Goal: Task Accomplishment & Management: Use online tool/utility

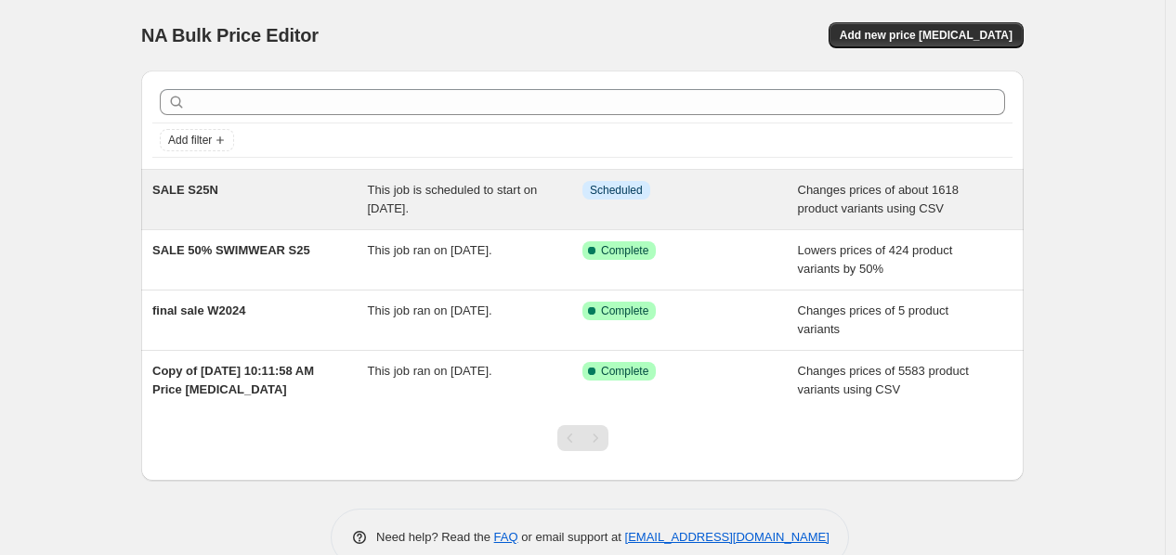
click at [212, 190] on span "SALE S25N" at bounding box center [185, 190] width 66 height 14
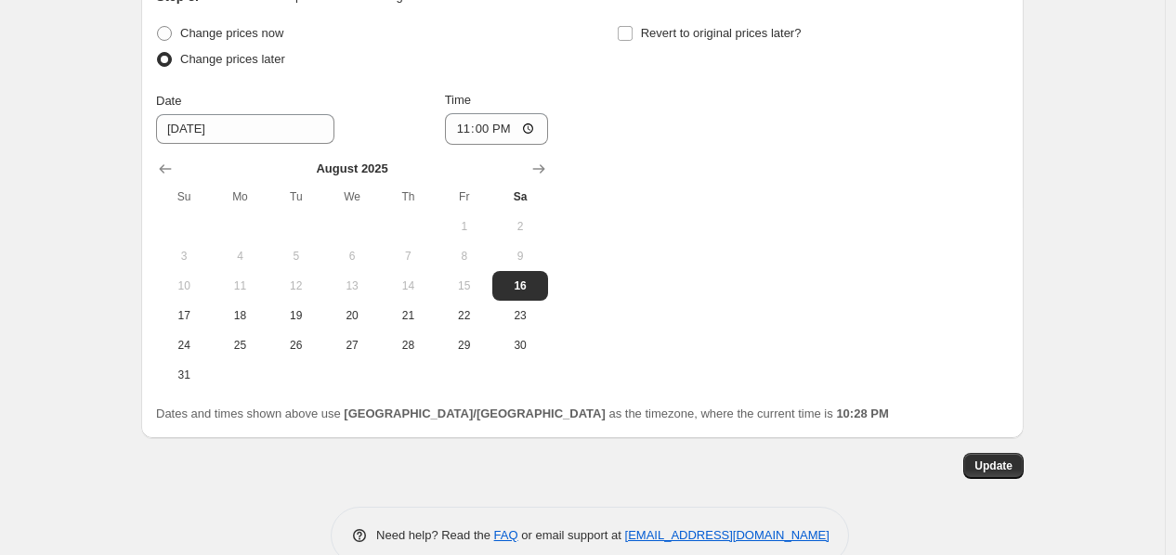
scroll to position [764, 0]
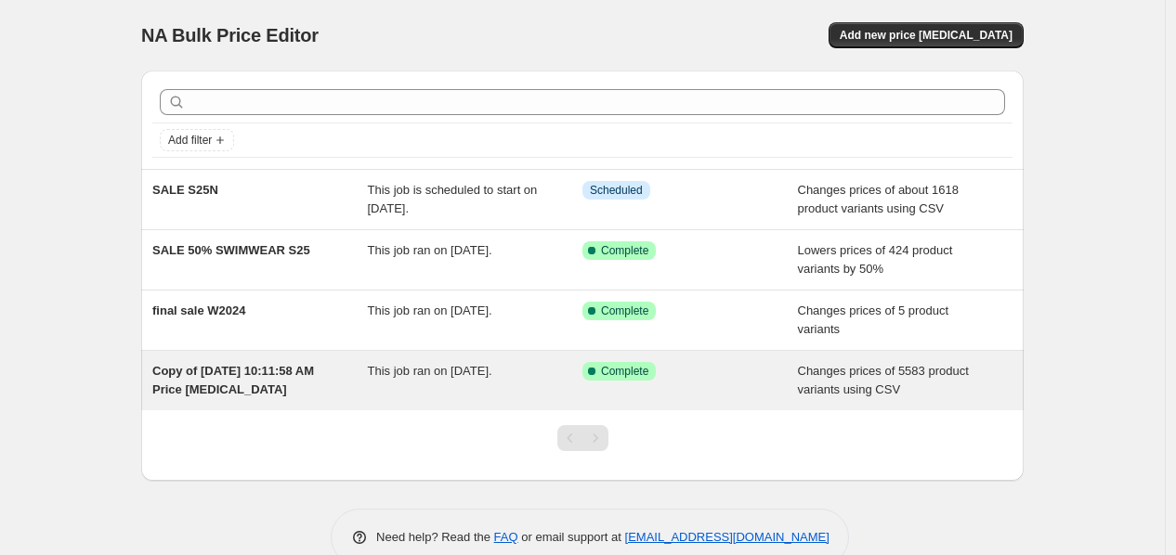
click at [226, 361] on div "Copy of [DATE] 10:11:58 AM Price [MEDICAL_DATA] This job ran on [DATE]. Success…" at bounding box center [582, 380] width 882 height 59
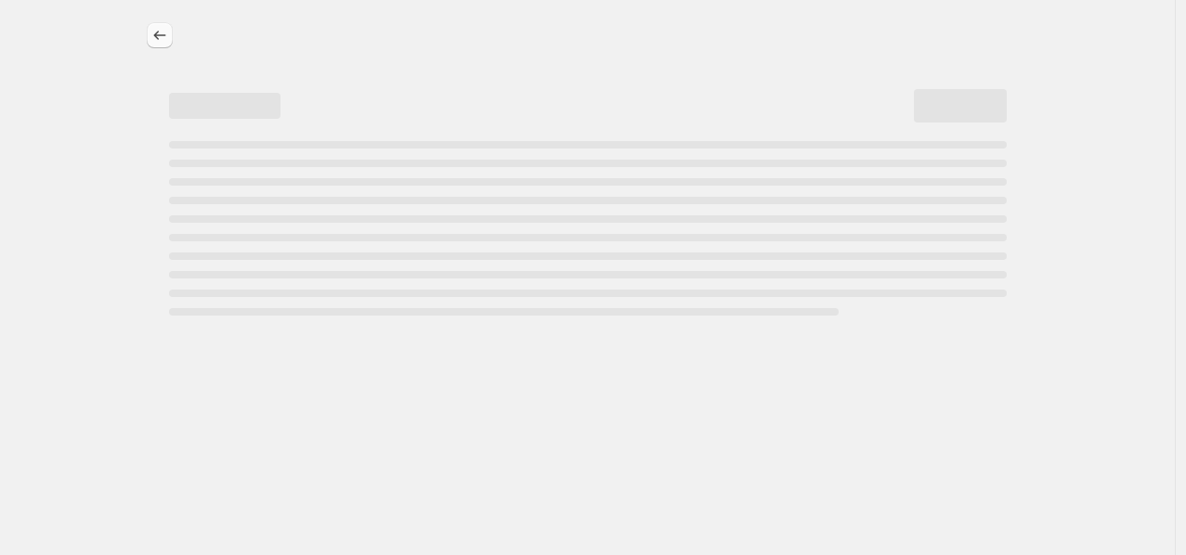
click at [161, 32] on icon "Price change jobs" at bounding box center [159, 35] width 19 height 19
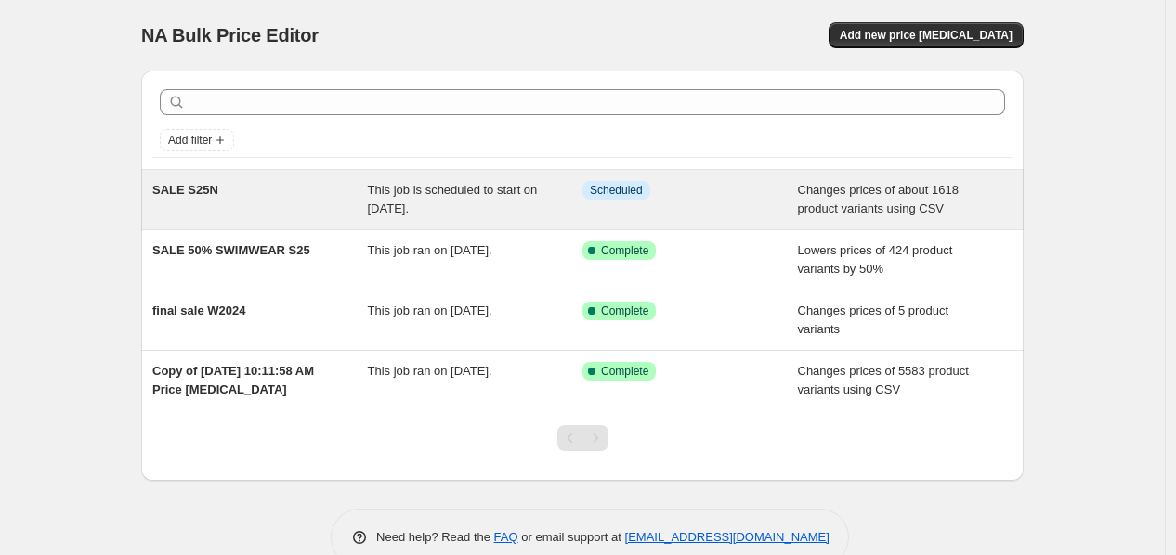
click at [182, 194] on span "SALE S25N" at bounding box center [185, 190] width 66 height 14
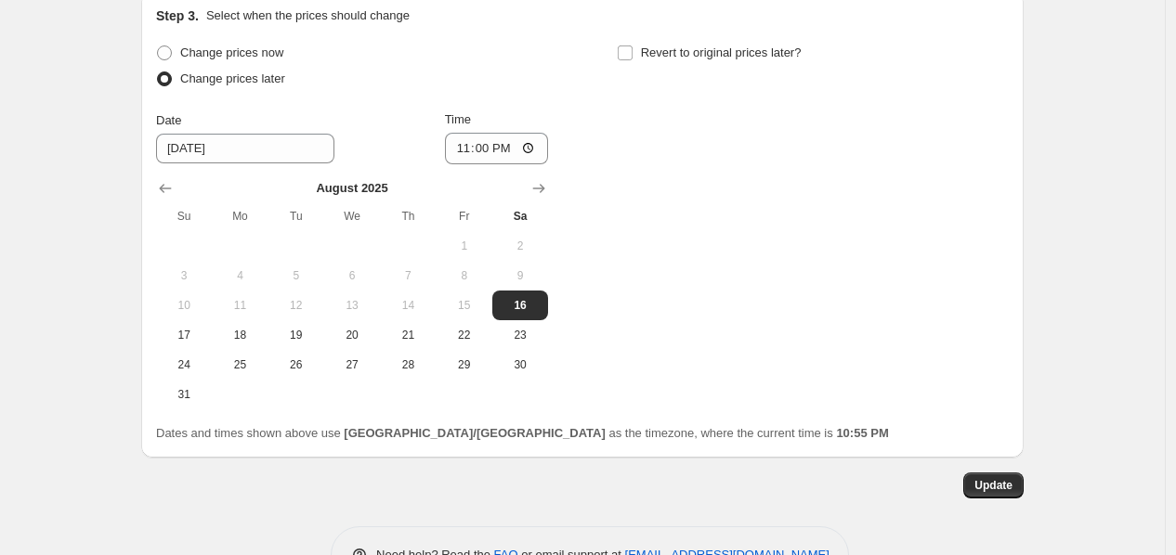
scroll to position [764, 0]
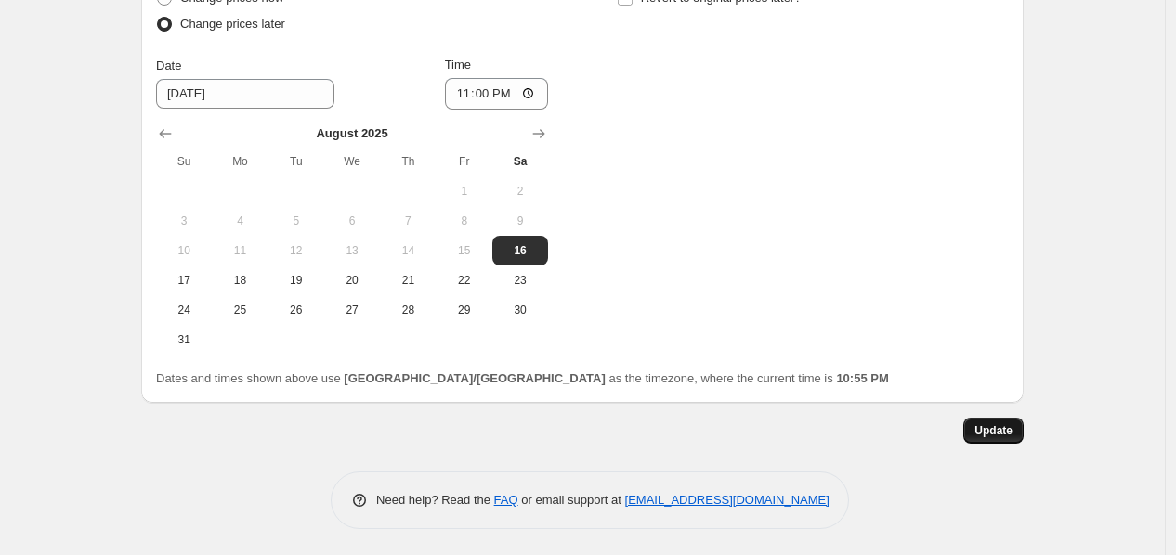
click at [1012, 424] on span "Update" at bounding box center [993, 431] width 38 height 15
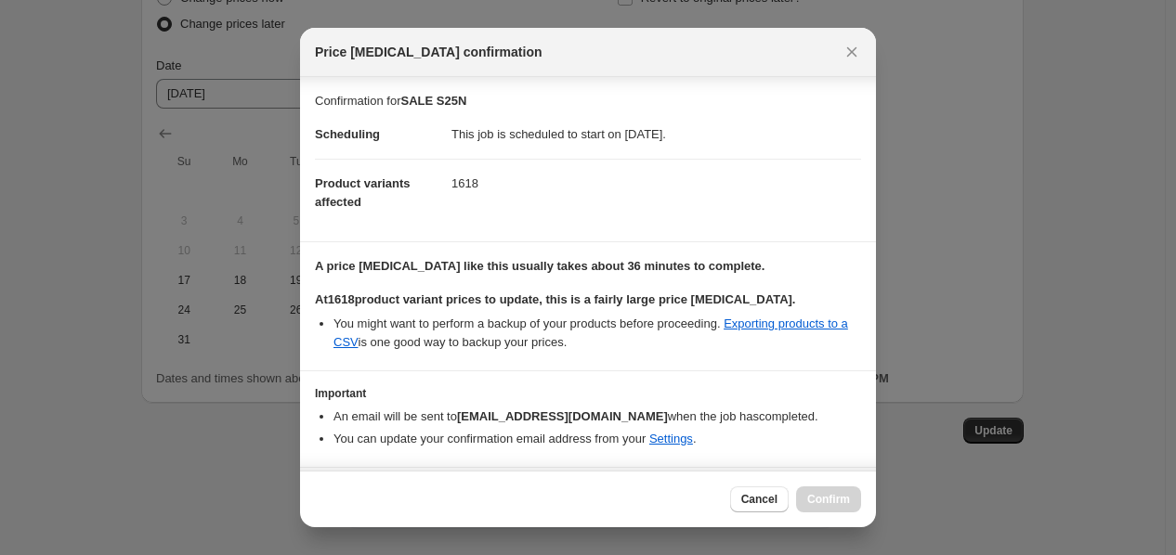
scroll to position [52, 0]
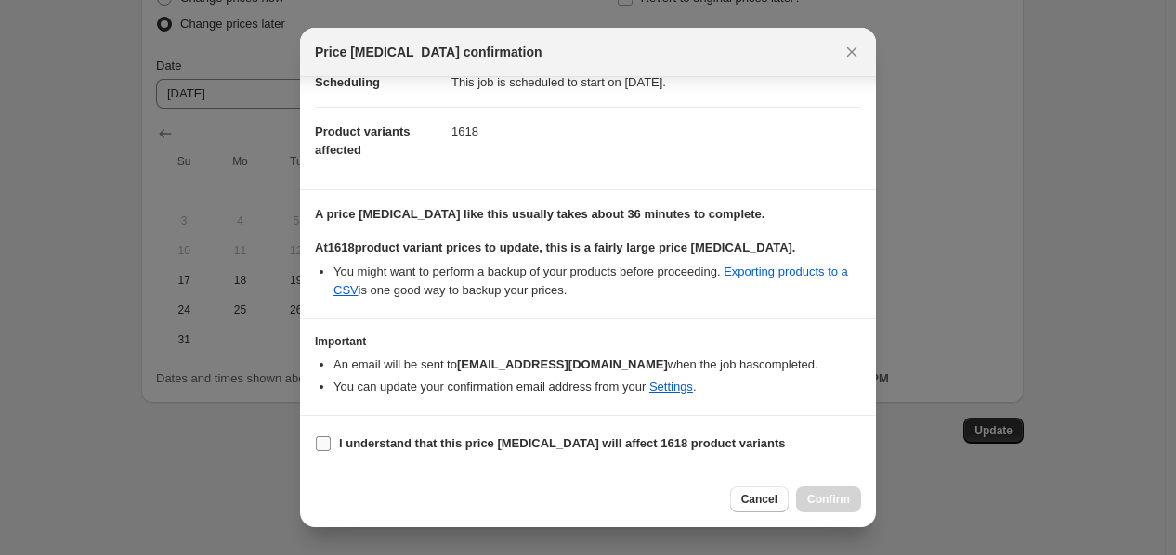
click at [679, 451] on span "I understand that this price [MEDICAL_DATA] will affect 1618 product variants" at bounding box center [562, 444] width 447 height 19
click at [331, 451] on input "I understand that this price [MEDICAL_DATA] will affect 1618 product variants" at bounding box center [323, 444] width 15 height 15
checkbox input "true"
click at [847, 492] on span "Confirm" at bounding box center [828, 499] width 43 height 15
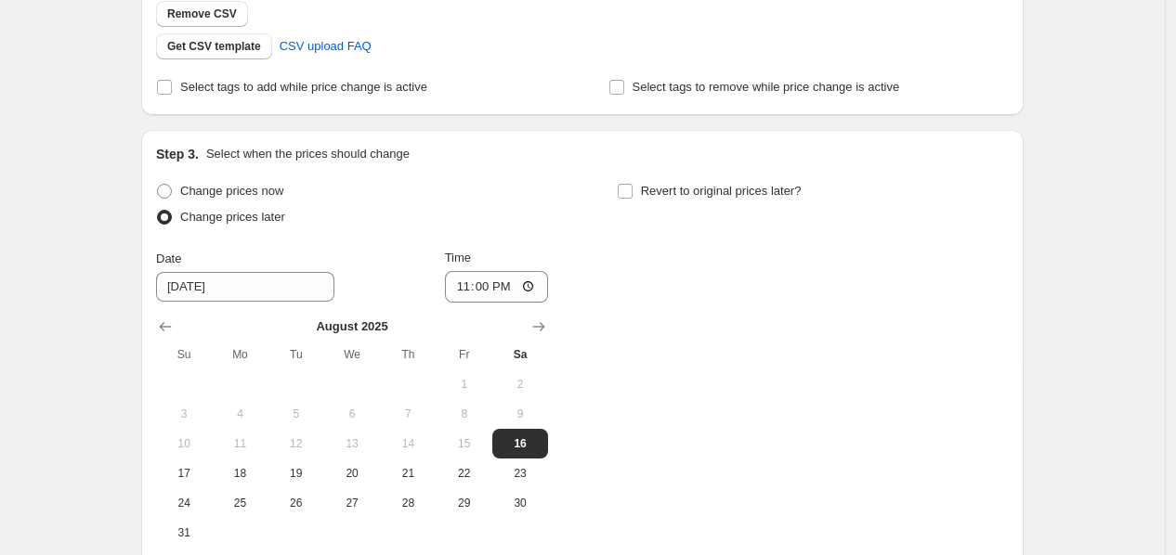
scroll to position [573, 0]
click at [256, 196] on span "Change prices now" at bounding box center [231, 189] width 103 height 14
click at [158, 183] on input "Change prices now" at bounding box center [157, 182] width 1 height 1
radio input "true"
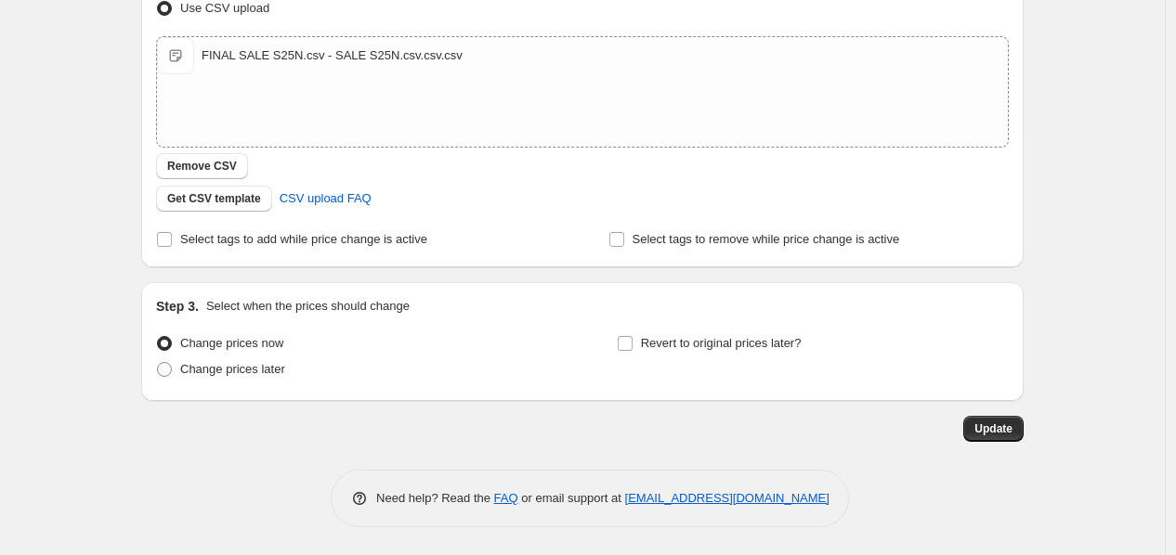
scroll to position [418, 0]
click at [991, 431] on span "Update" at bounding box center [993, 430] width 38 height 15
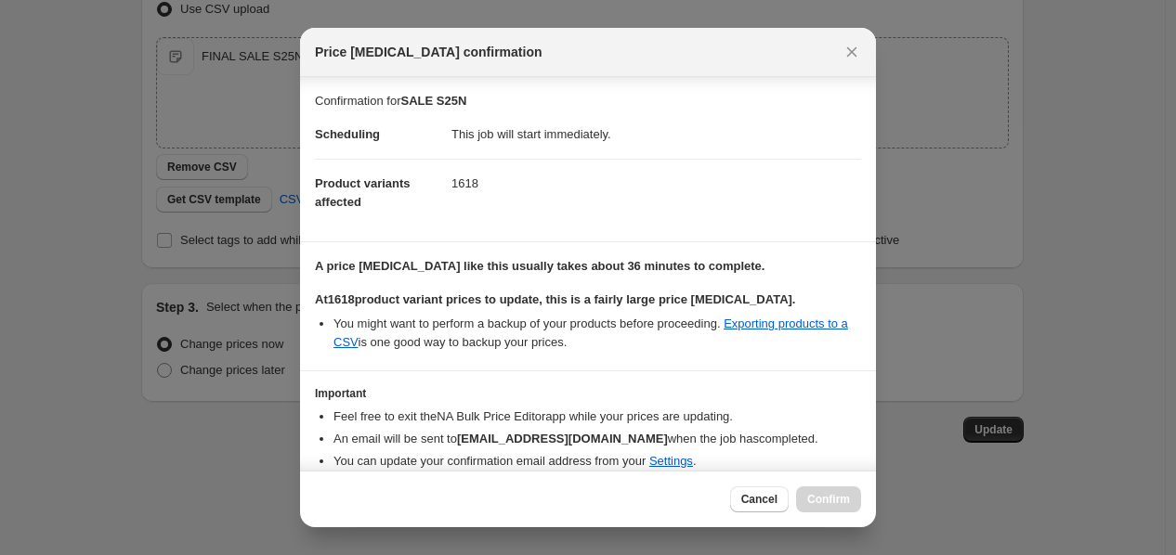
scroll to position [74, 0]
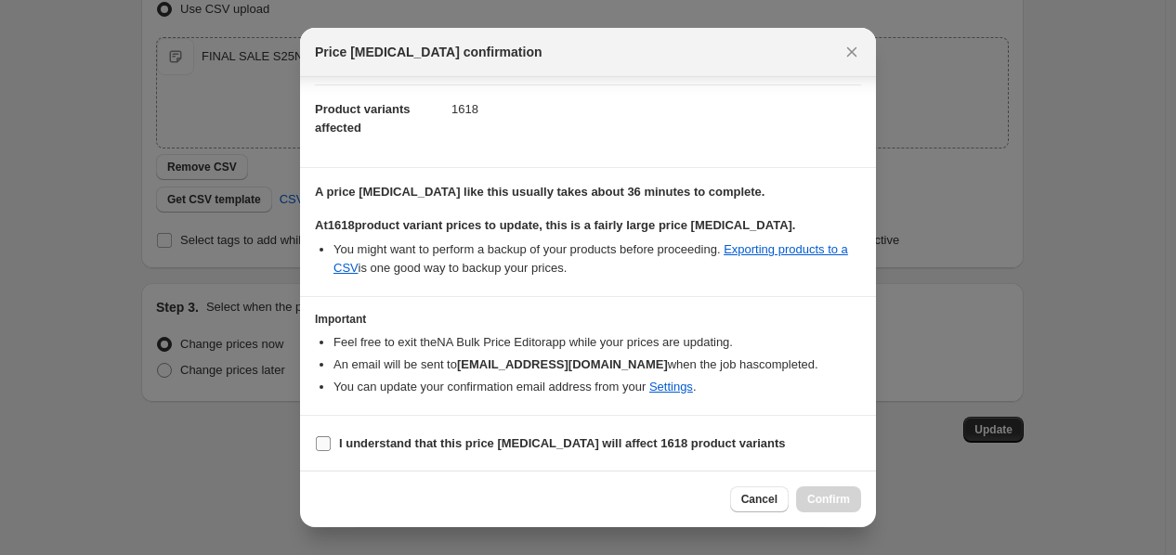
click at [711, 450] on b "I understand that this price change job will affect 1618 product variants" at bounding box center [562, 444] width 447 height 14
click at [331, 450] on input "I understand that this price change job will affect 1618 product variants" at bounding box center [323, 444] width 15 height 15
checkbox input "true"
click at [830, 505] on span "Confirm" at bounding box center [828, 499] width 43 height 15
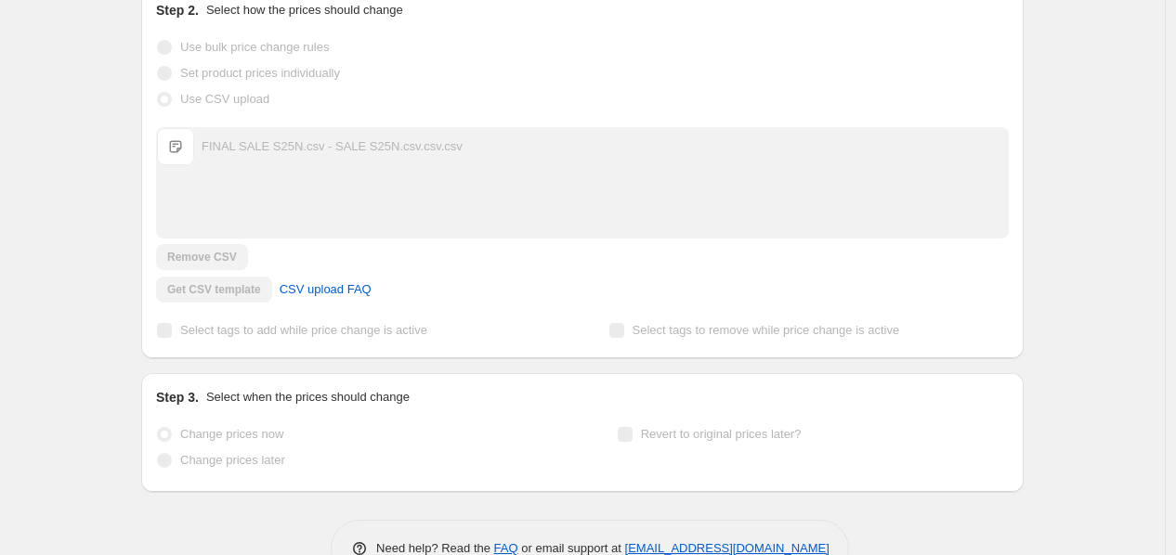
scroll to position [397, 0]
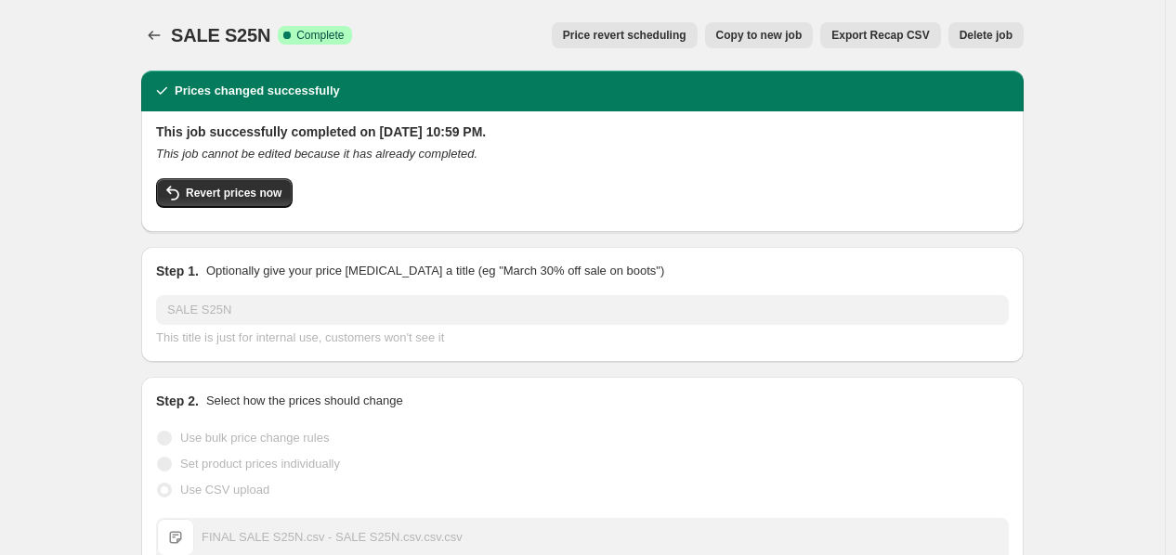
click at [790, 46] on button "Copy to new job" at bounding box center [759, 35] width 109 height 26
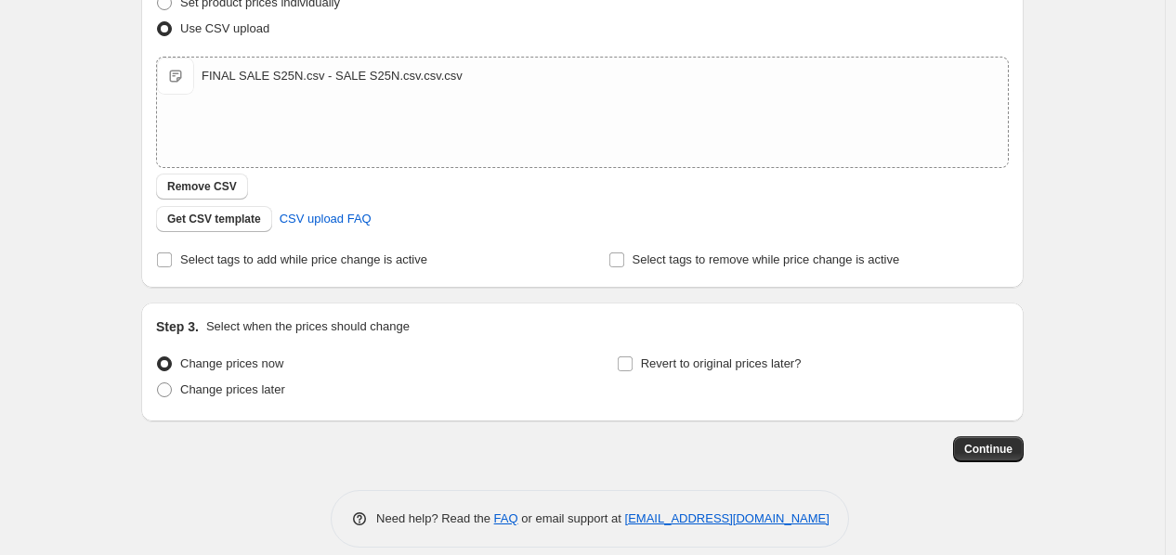
scroll to position [286, 0]
click at [997, 446] on span "Continue" at bounding box center [988, 448] width 48 height 15
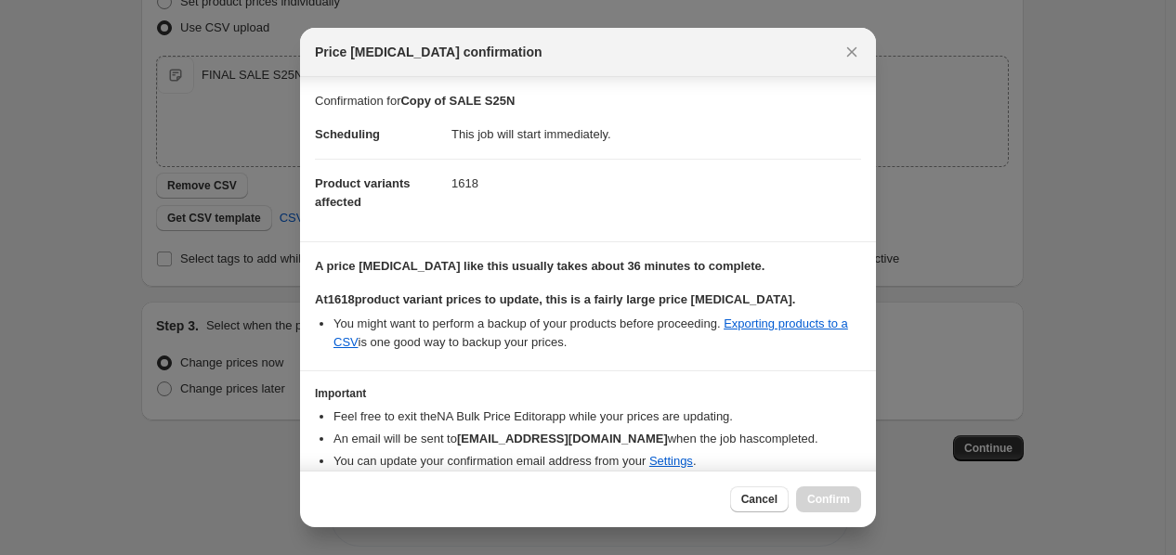
scroll to position [74, 0]
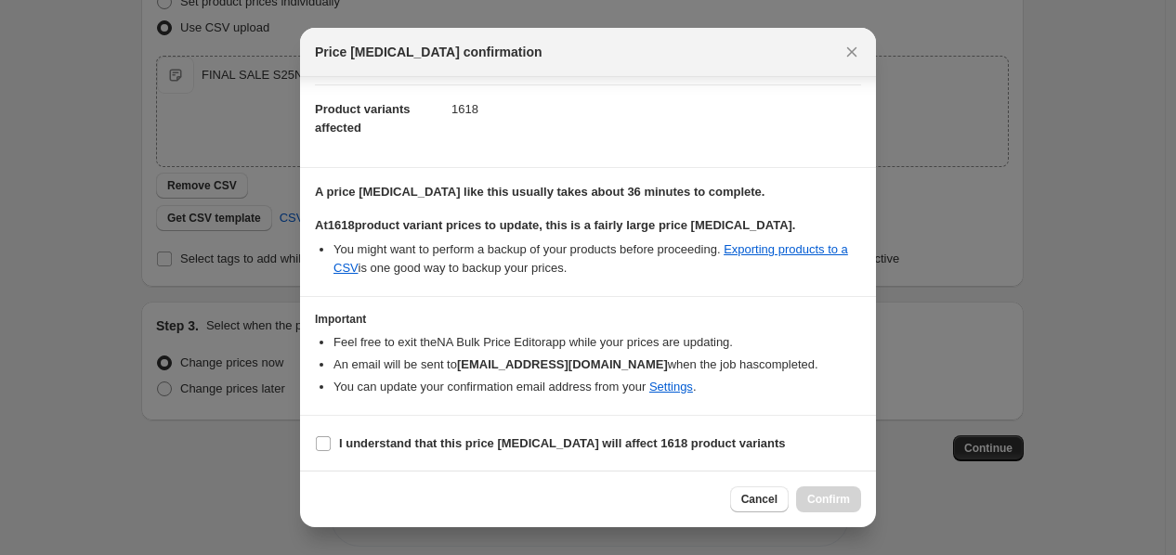
click at [529, 465] on section "I understand that this price [MEDICAL_DATA] will affect 1618 product variants" at bounding box center [588, 444] width 576 height 56
click at [526, 454] on label "I understand that this price [MEDICAL_DATA] will affect 1618 product variants" at bounding box center [550, 444] width 471 height 26
click at [331, 451] on input "I understand that this price [MEDICAL_DATA] will affect 1618 product variants" at bounding box center [323, 444] width 15 height 15
checkbox input "true"
click at [819, 503] on span "Confirm" at bounding box center [828, 499] width 43 height 15
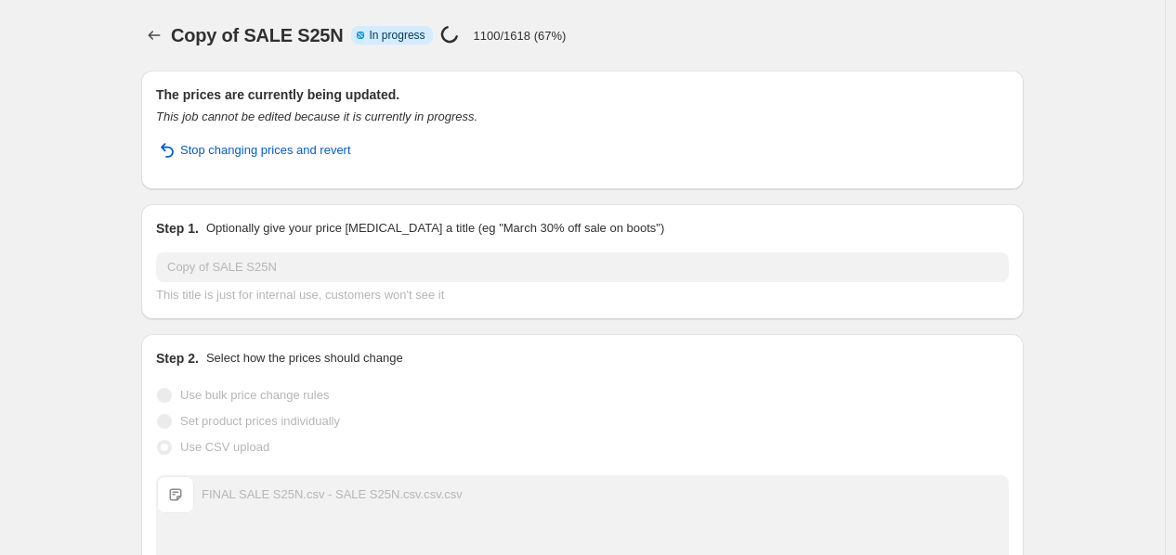
click at [292, 38] on span "Copy of SALE S25N" at bounding box center [257, 35] width 173 height 20
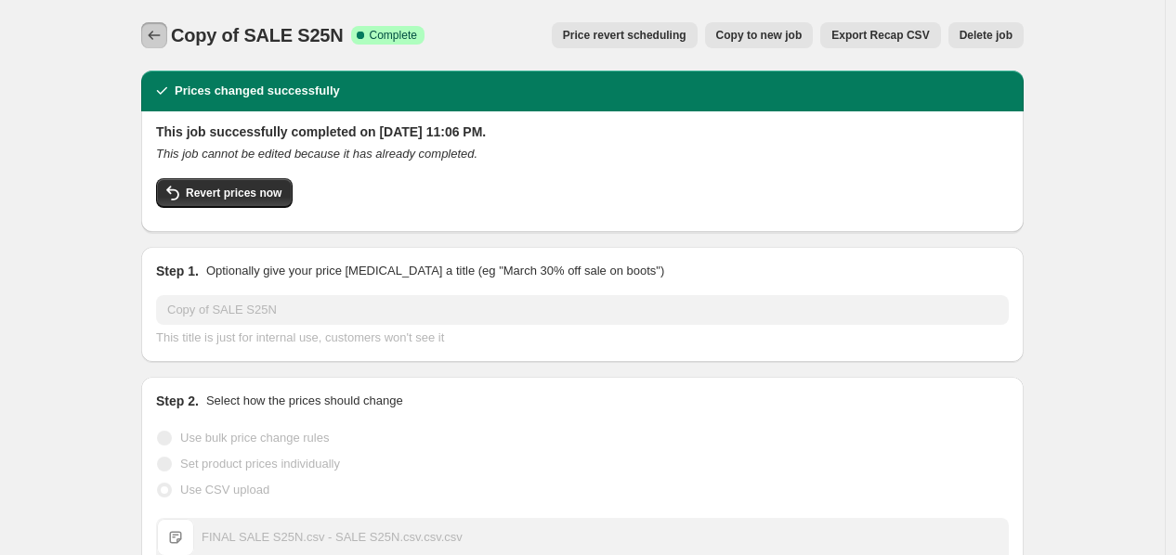
click at [160, 41] on icon "Price change jobs" at bounding box center [154, 35] width 19 height 19
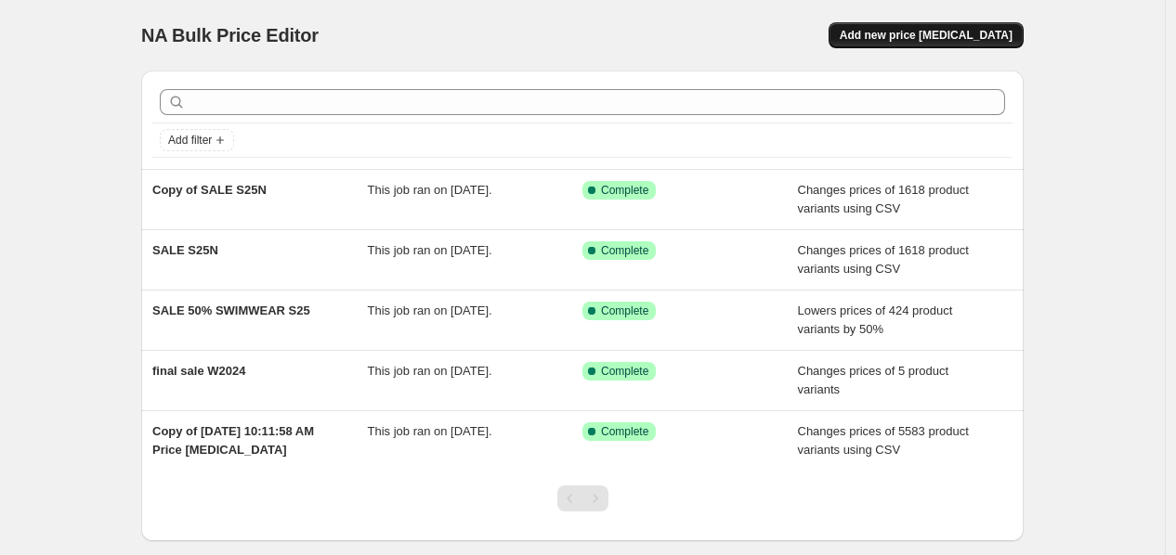
click at [920, 30] on span "Add new price change job" at bounding box center [926, 35] width 173 height 15
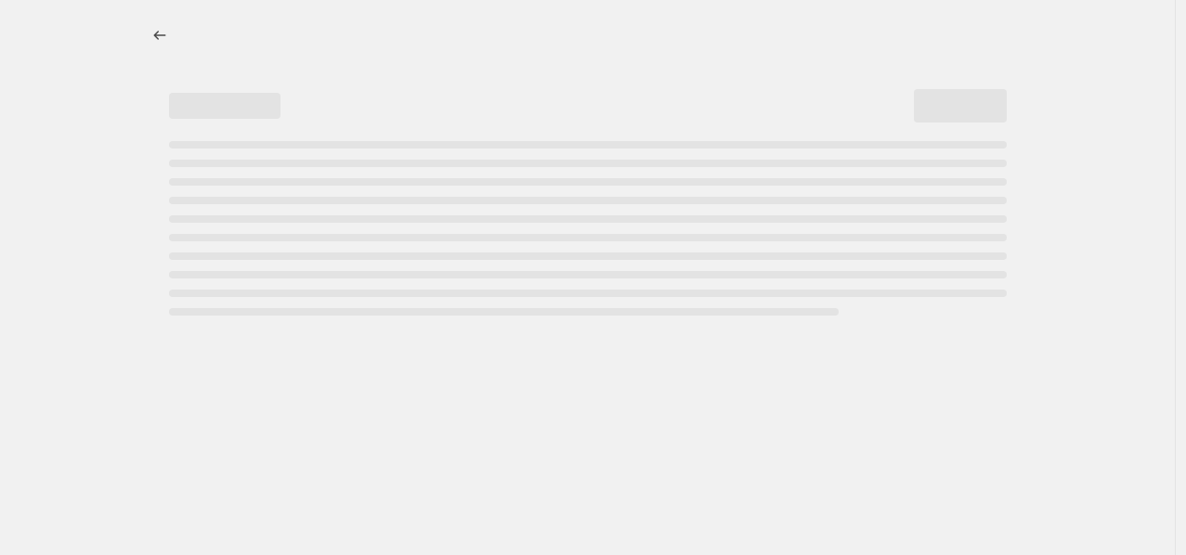
select select "percentage"
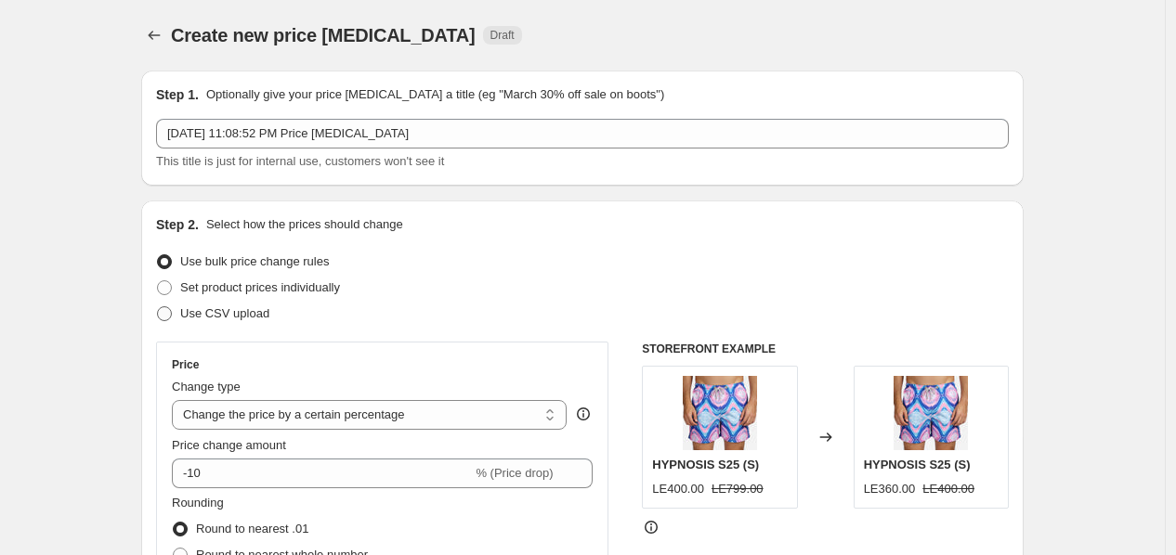
click at [218, 312] on span "Use CSV upload" at bounding box center [224, 314] width 89 height 14
click at [158, 307] on input "Use CSV upload" at bounding box center [157, 307] width 1 height 1
radio input "true"
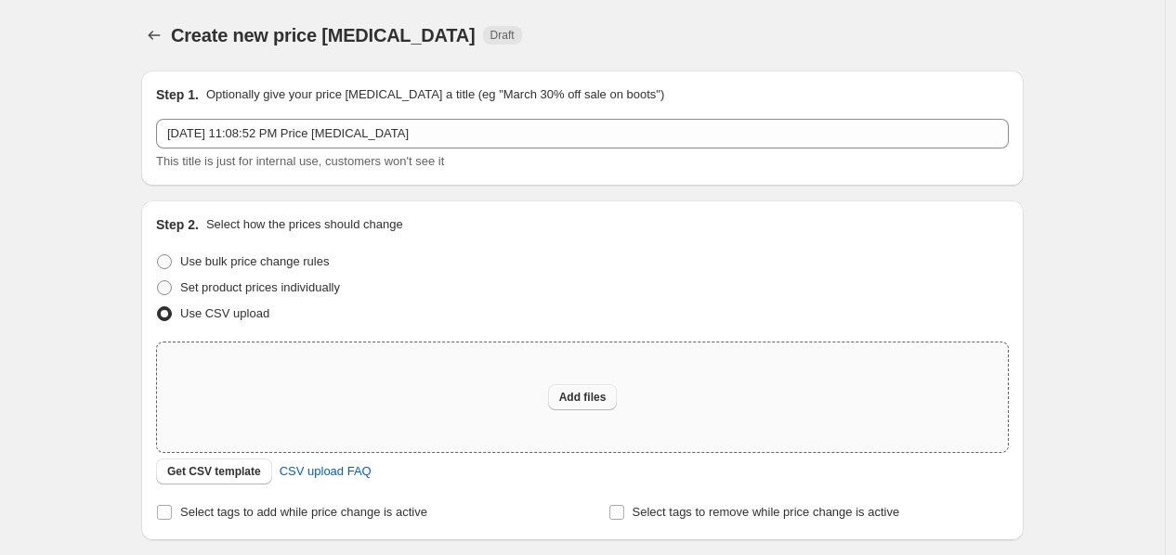
click at [570, 390] on span "Add files" at bounding box center [582, 397] width 47 height 15
type input "C:\fakepath\FINAL SALE S25N.csv - SALE S25N.csv.csv.csv"
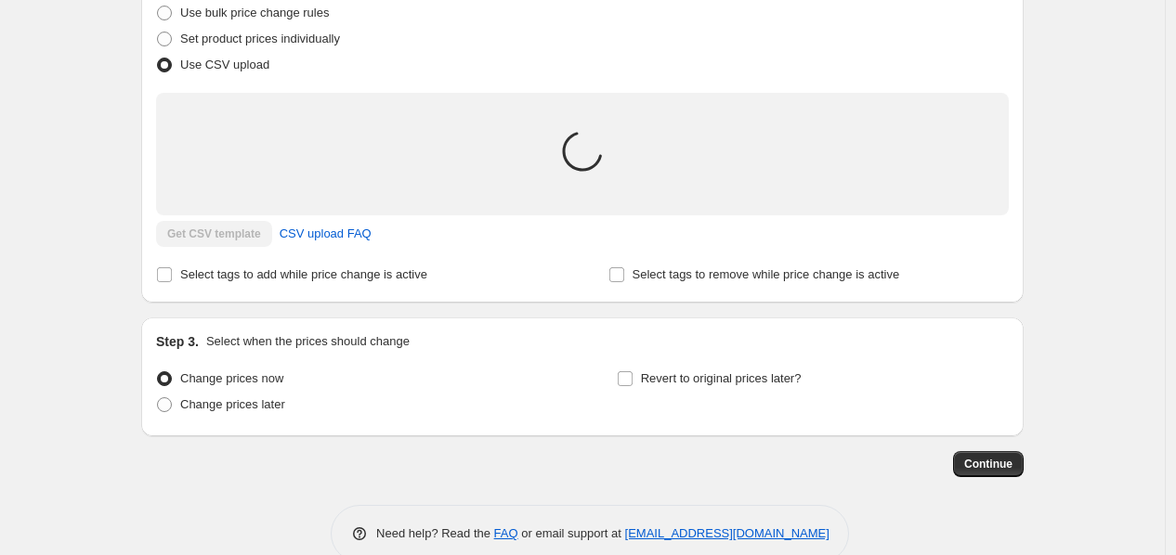
scroll to position [252, 0]
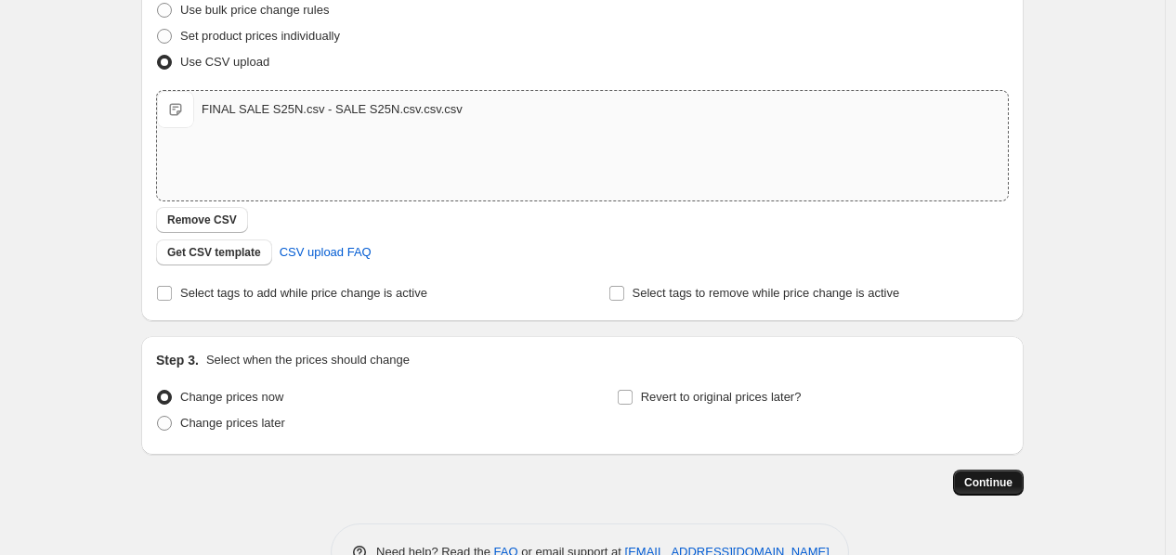
click at [979, 476] on span "Continue" at bounding box center [988, 483] width 48 height 15
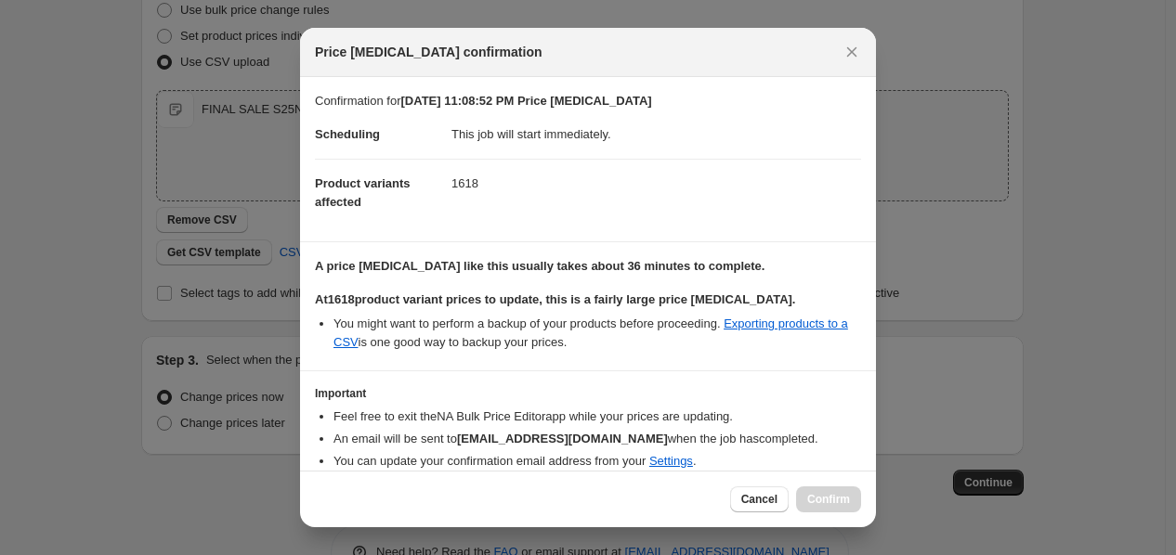
scroll to position [74, 0]
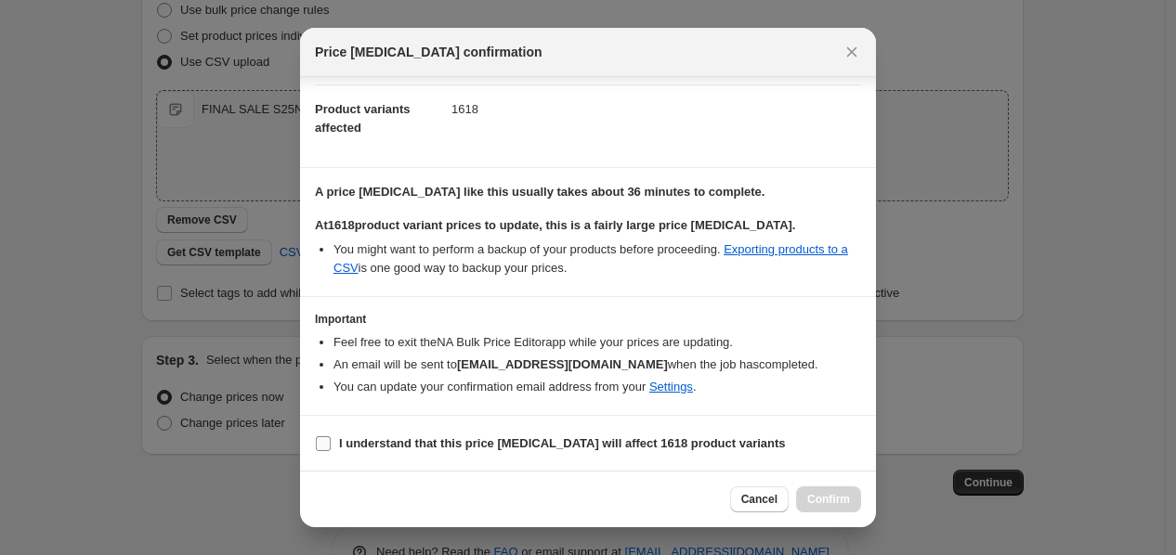
click at [544, 449] on b "I understand that this price change job will affect 1618 product variants" at bounding box center [562, 444] width 447 height 14
click at [331, 449] on input "I understand that this price change job will affect 1618 product variants" at bounding box center [323, 444] width 15 height 15
checkbox input "true"
click at [831, 496] on span "Confirm" at bounding box center [828, 499] width 43 height 15
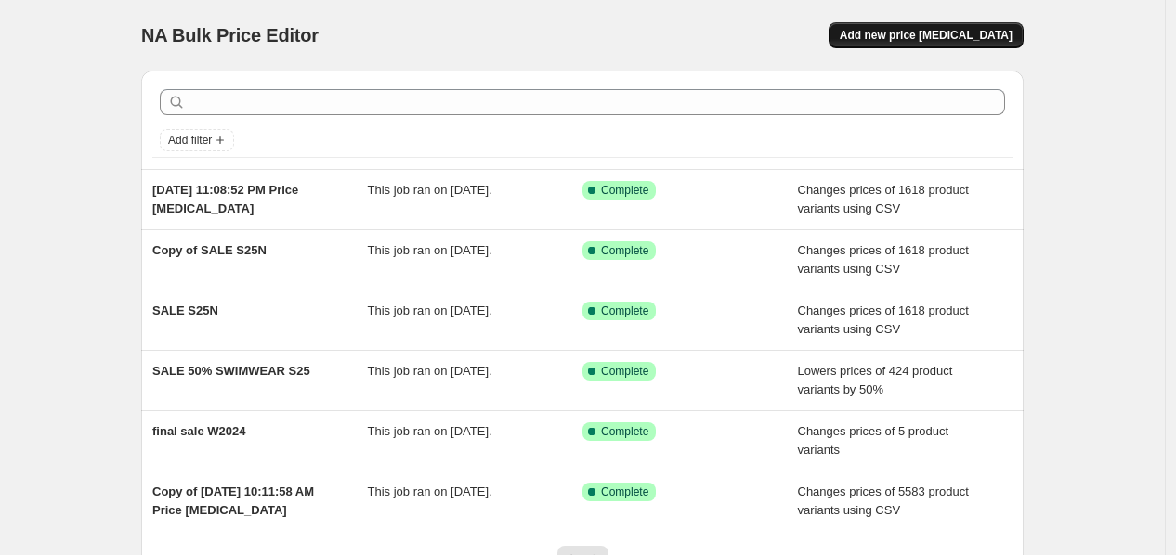
click at [929, 47] on button "Add new price [MEDICAL_DATA]" at bounding box center [926, 35] width 195 height 26
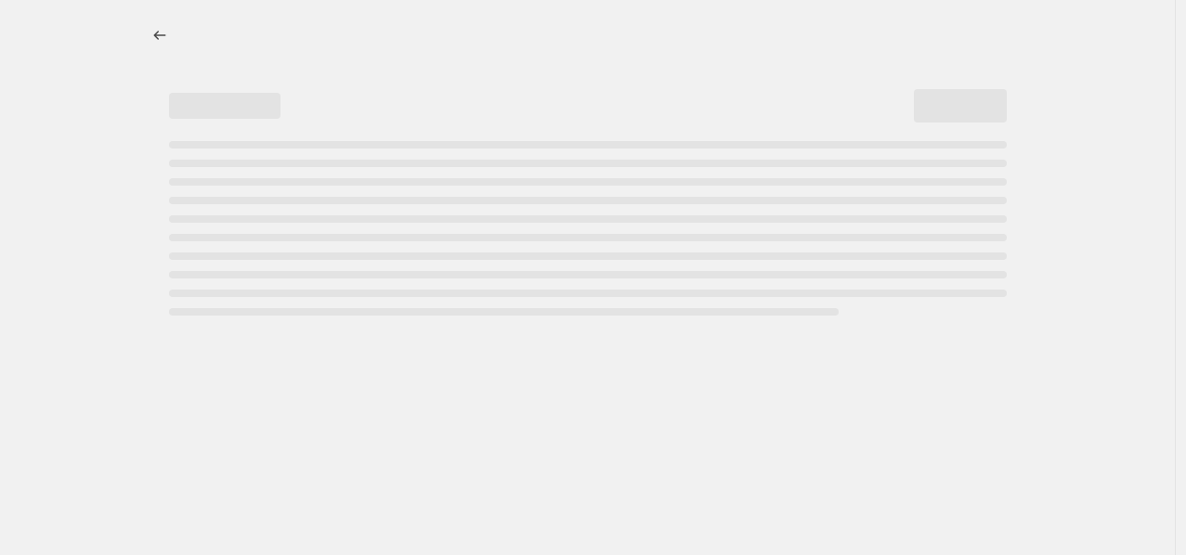
select select "percentage"
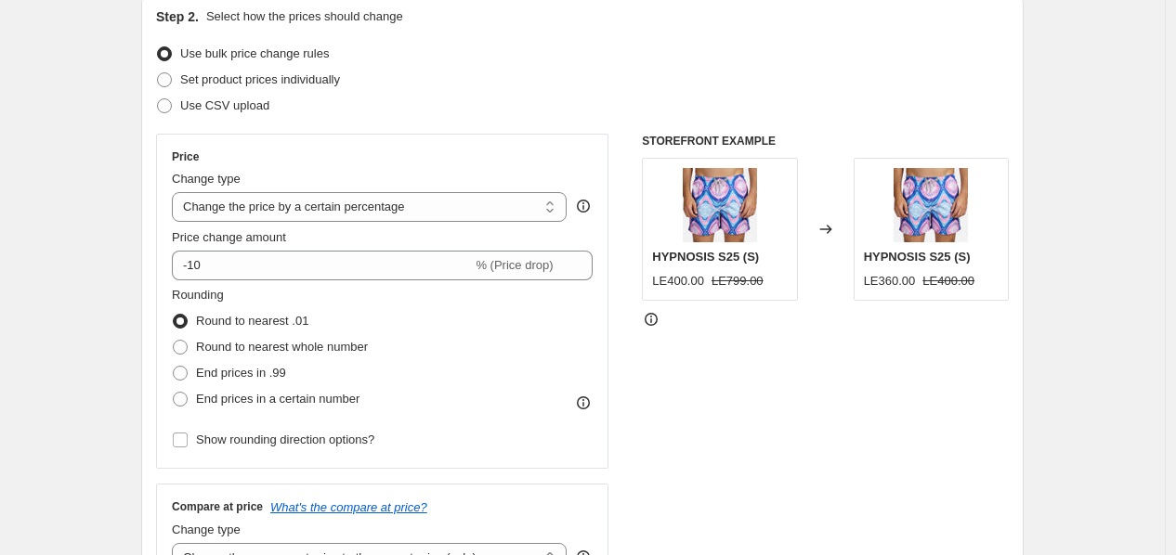
scroll to position [212, 0]
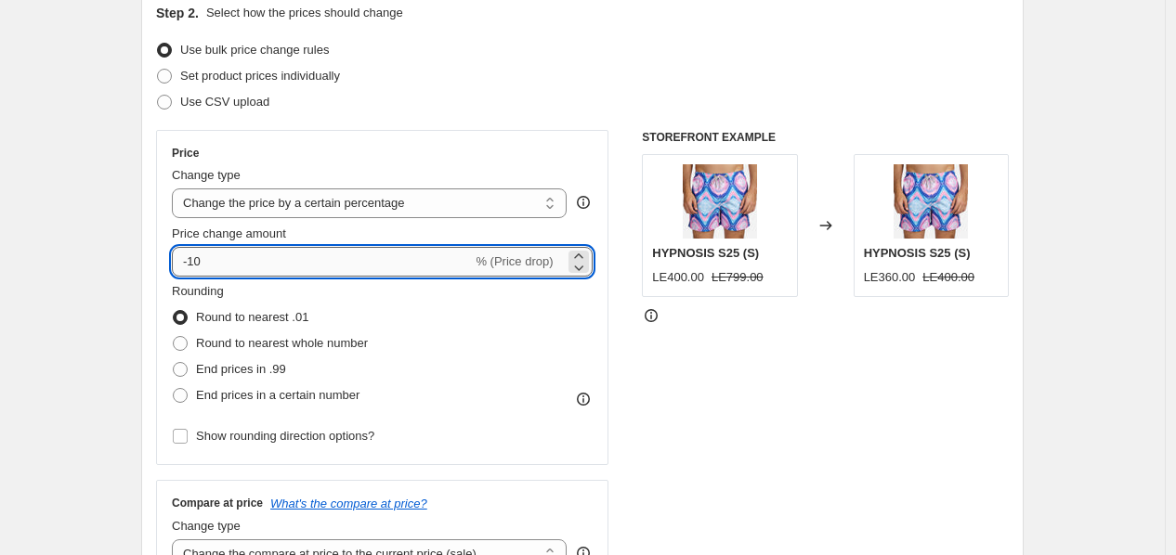
click at [318, 268] on input "-10" at bounding box center [322, 262] width 300 height 30
type input "-1"
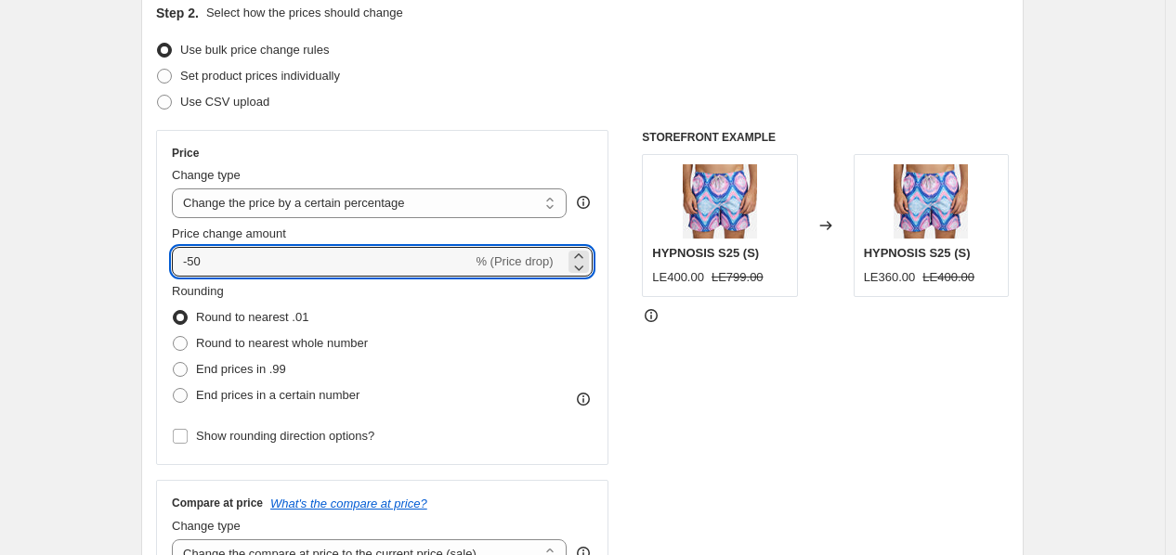
type input "-50"
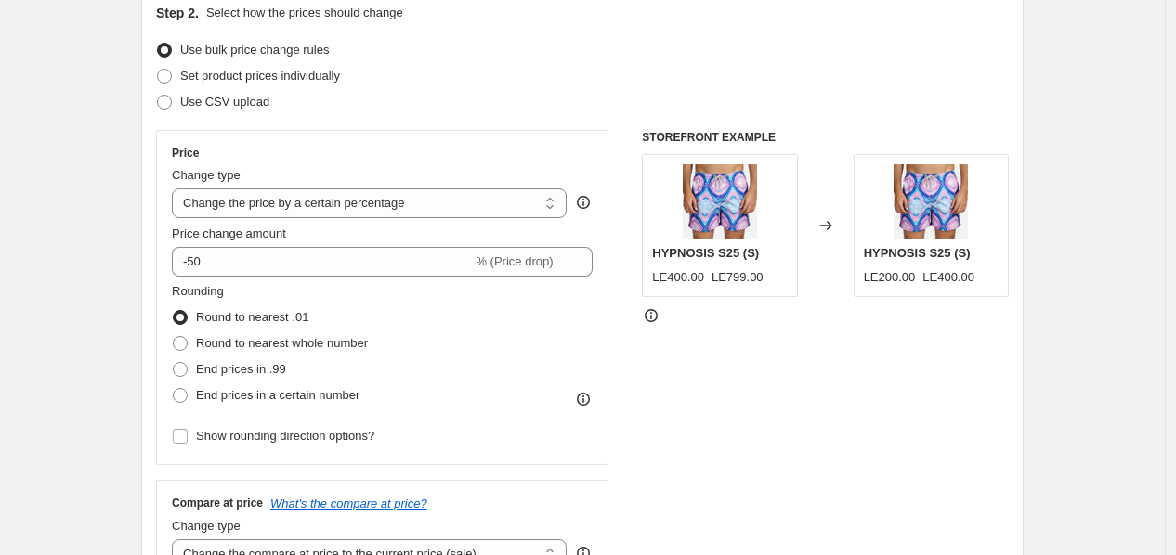
click at [512, 100] on div "Use CSV upload" at bounding box center [582, 102] width 853 height 26
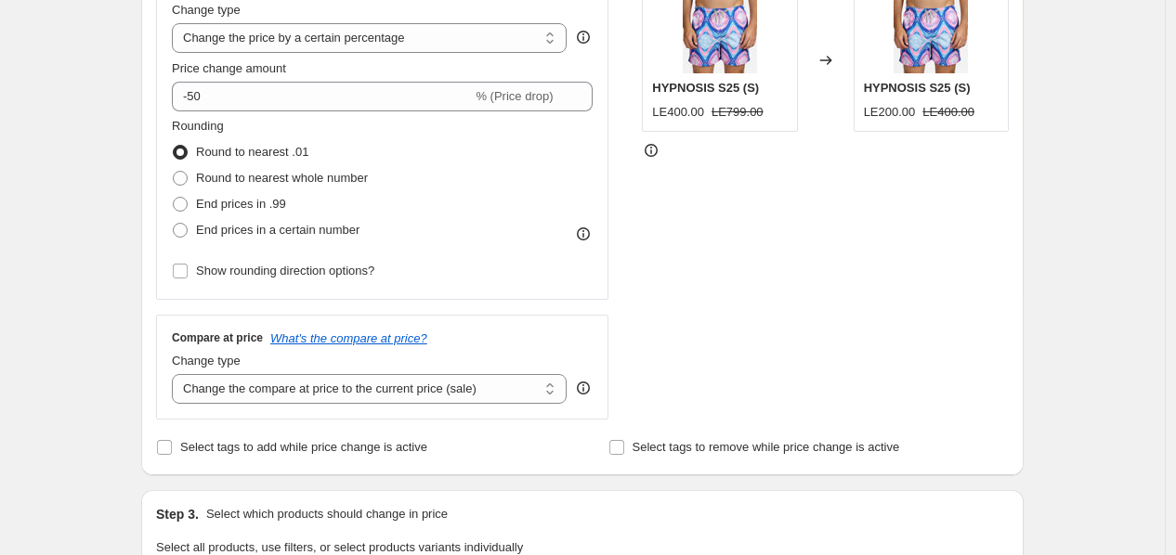
scroll to position [386, 0]
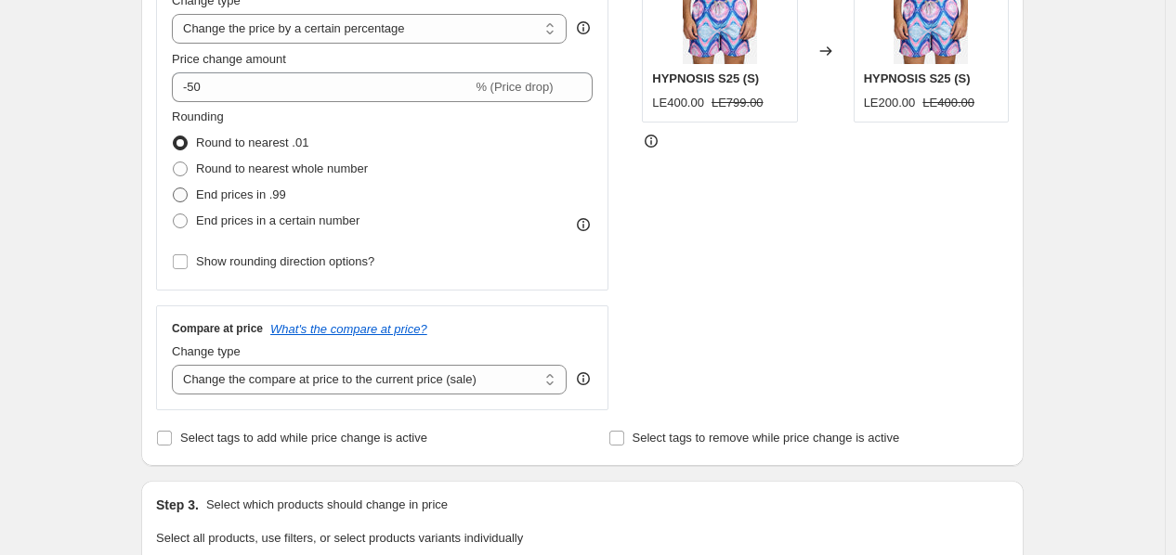
click at [217, 195] on span "End prices in .99" at bounding box center [241, 195] width 90 height 14
click at [174, 189] on input "End prices in .99" at bounding box center [173, 188] width 1 height 1
radio input "true"
click at [215, 176] on span "Round to nearest whole number" at bounding box center [282, 169] width 172 height 14
click at [174, 163] on input "Round to nearest whole number" at bounding box center [173, 162] width 1 height 1
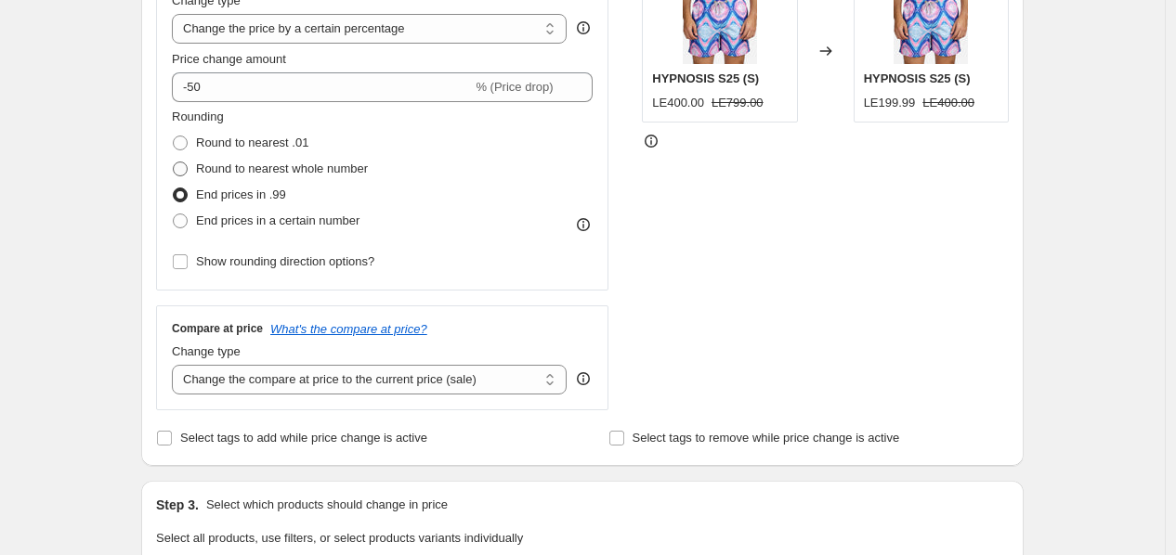
radio input "true"
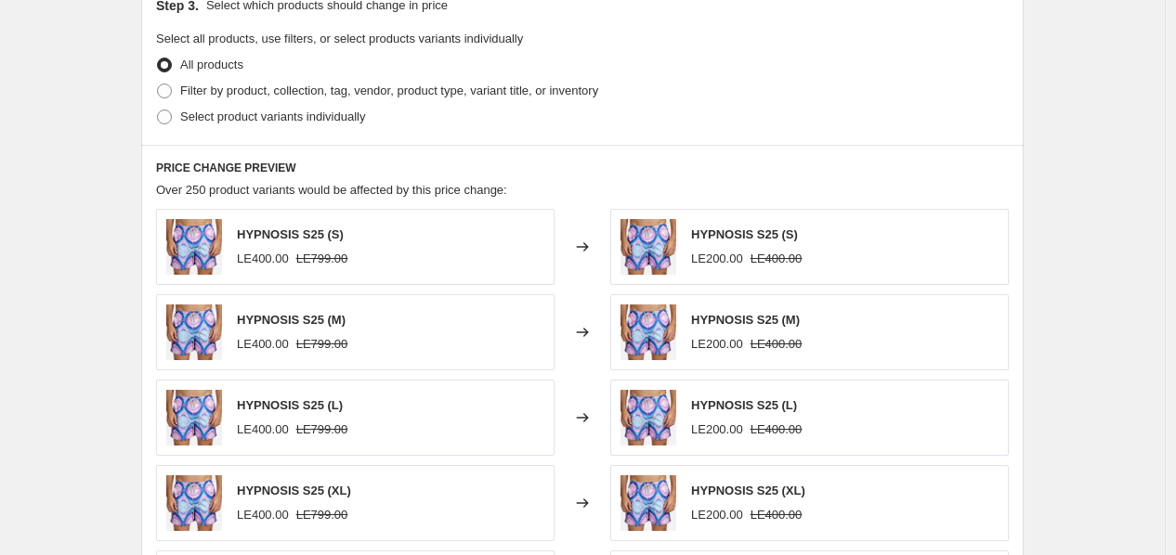
scroll to position [890, 0]
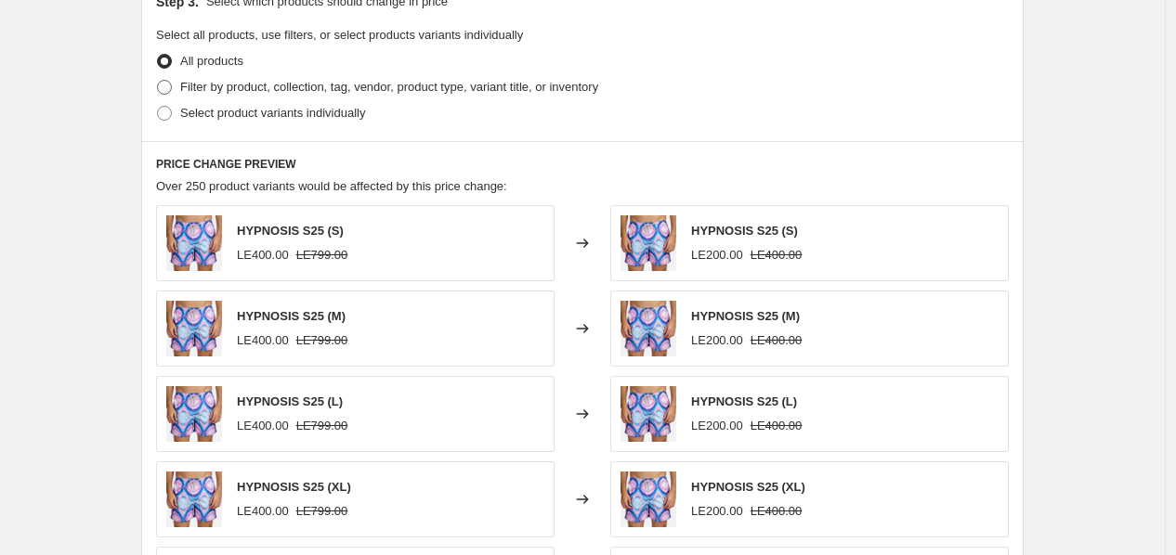
click at [286, 94] on span "Filter by product, collection, tag, vendor, product type, variant title, or inv…" at bounding box center [389, 87] width 418 height 14
click at [158, 81] on input "Filter by product, collection, tag, vendor, product type, variant title, or inv…" at bounding box center [157, 80] width 1 height 1
radio input "true"
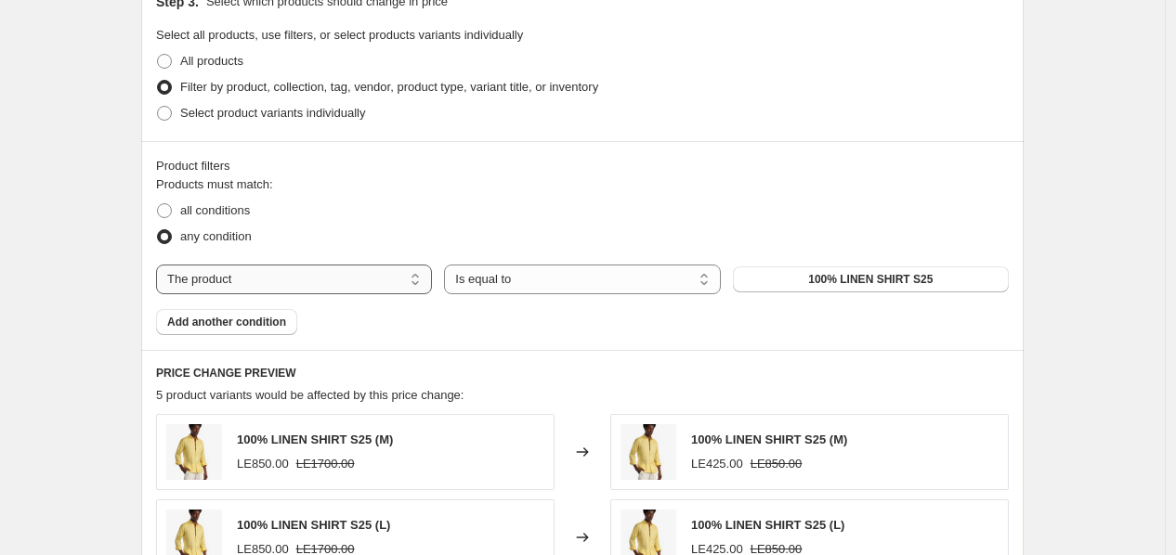
click at [307, 273] on select "The product The product's collection The product's tag The product's vendor The…" at bounding box center [294, 280] width 276 height 30
select select "collection"
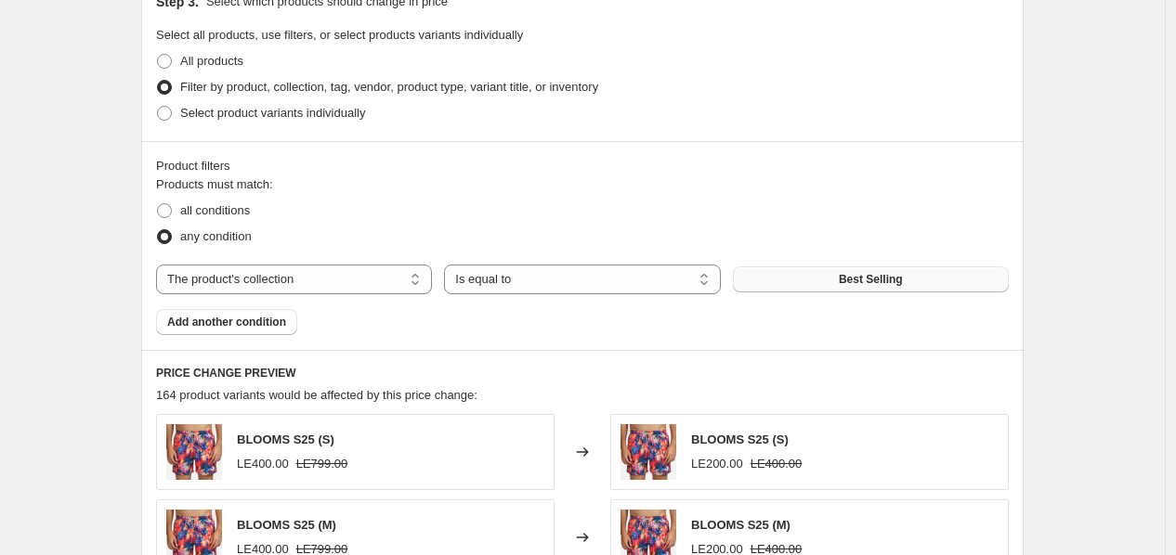
click at [910, 291] on button "Best Selling" at bounding box center [871, 280] width 276 height 26
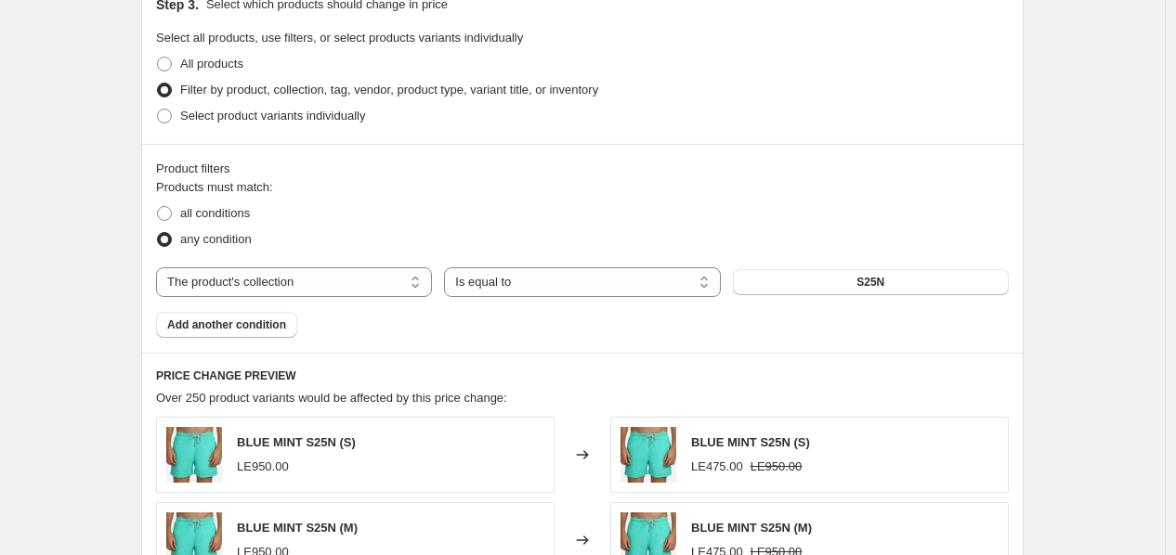
scroll to position [875, 0]
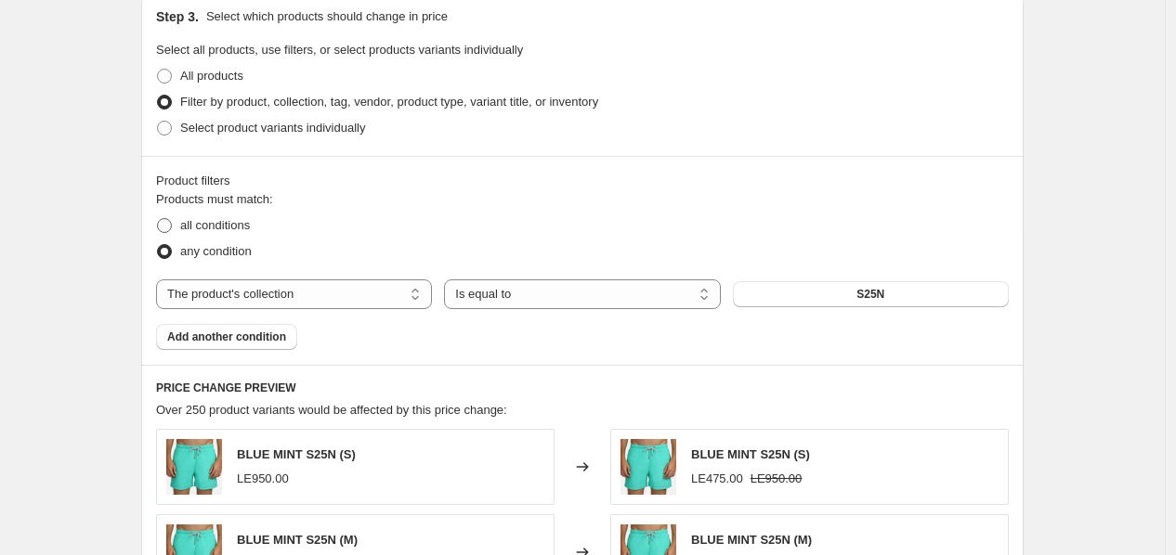
click at [217, 231] on span "all conditions" at bounding box center [215, 225] width 70 height 14
click at [158, 219] on input "all conditions" at bounding box center [157, 218] width 1 height 1
radio input "true"
click at [265, 133] on span "Select product variants individually" at bounding box center [272, 128] width 185 height 14
click at [167, 137] on span at bounding box center [164, 128] width 17 height 17
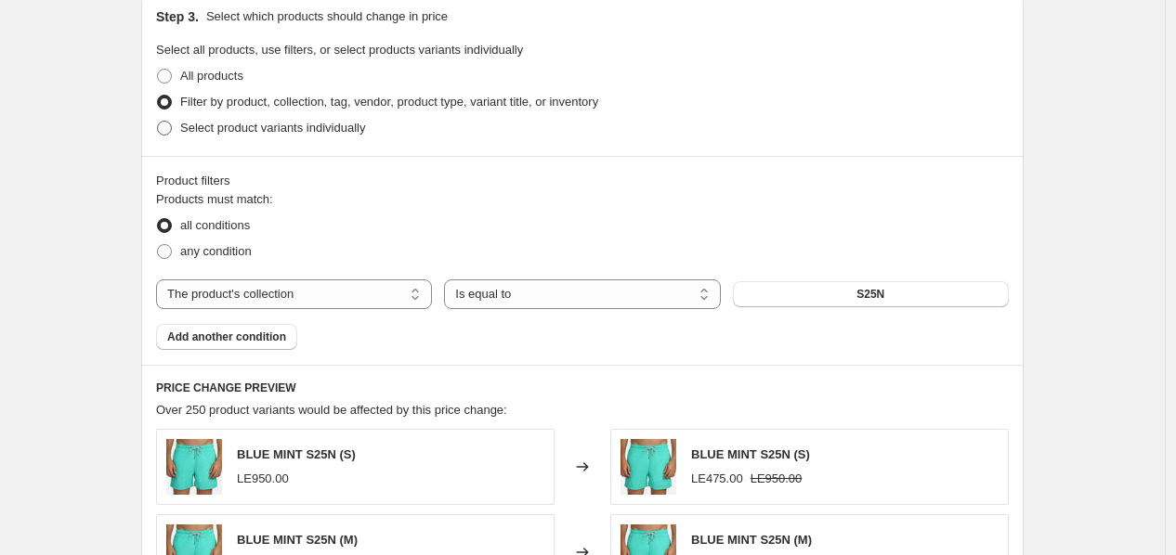
click at [158, 122] on input "Select product variants individually" at bounding box center [157, 121] width 1 height 1
radio input "true"
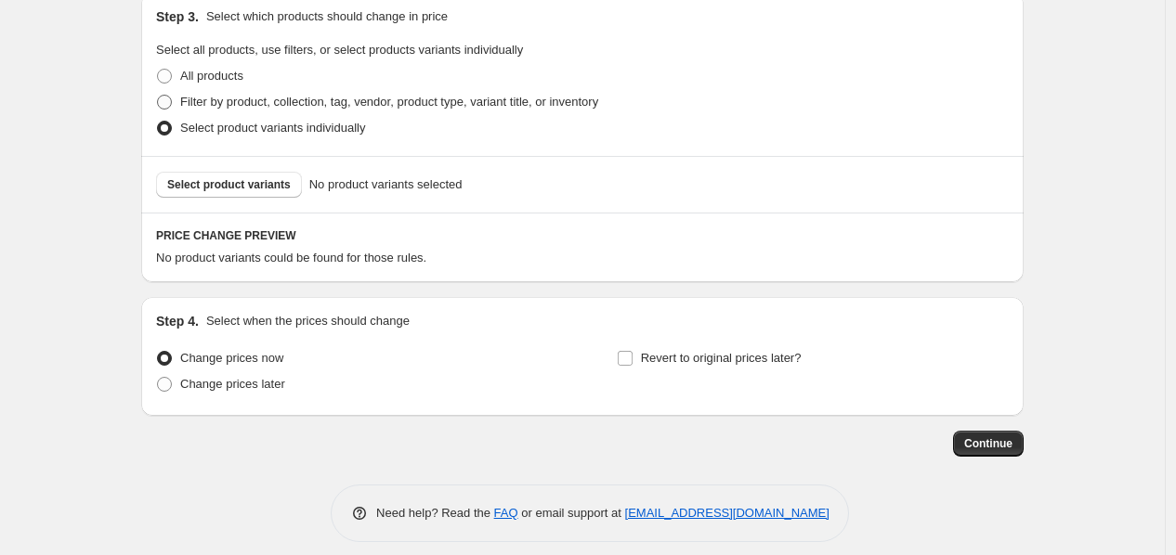
click at [172, 111] on label "Filter by product, collection, tag, vendor, product type, variant title, or inv…" at bounding box center [377, 102] width 442 height 26
click at [158, 96] on input "Filter by product, collection, tag, vendor, product type, variant title, or inv…" at bounding box center [157, 95] width 1 height 1
radio input "true"
select select "collection"
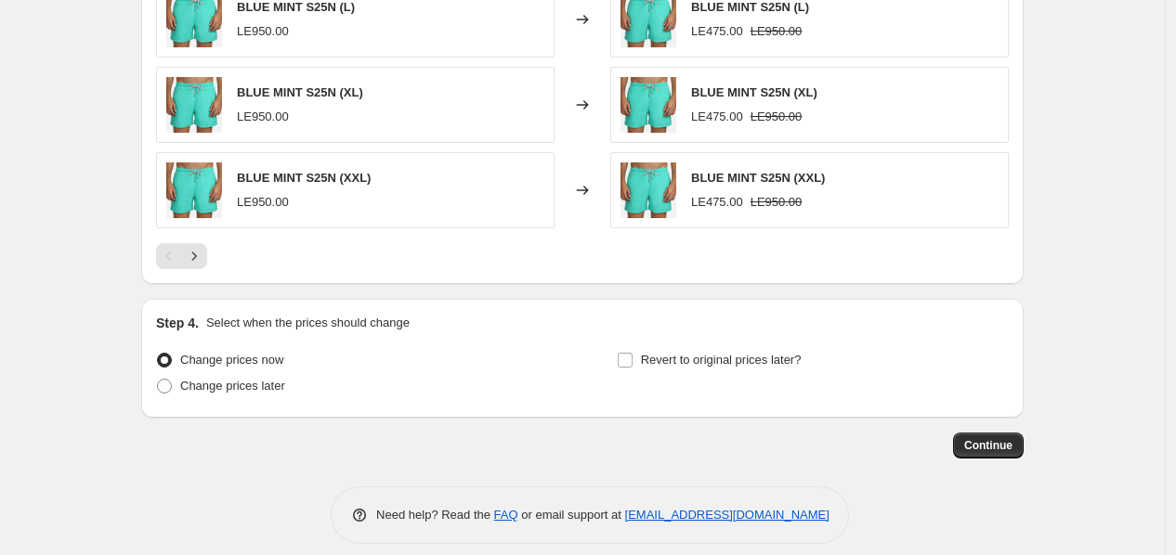
scroll to position [1511, 0]
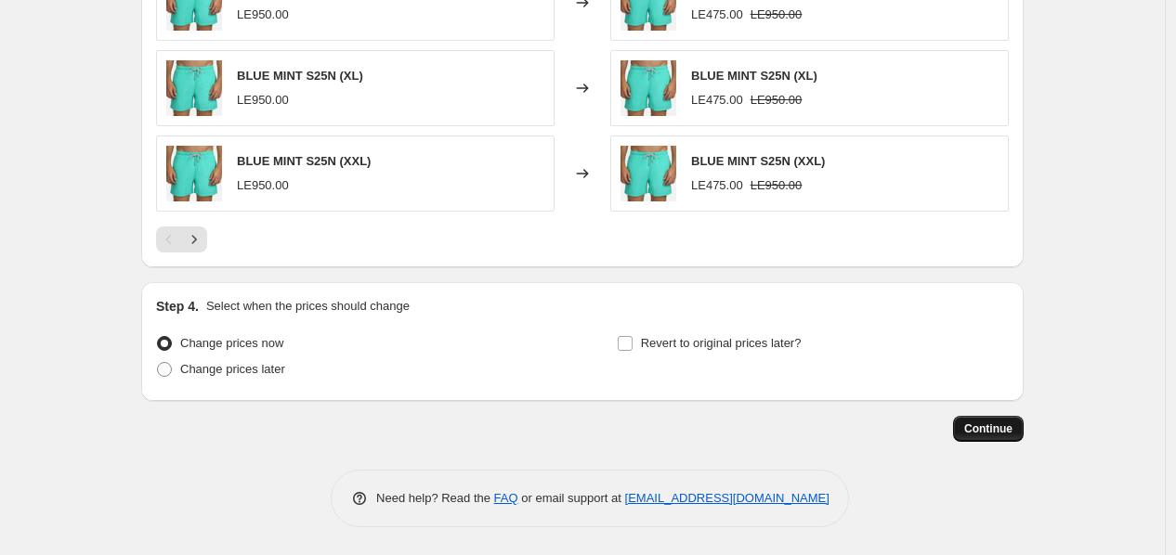
click at [990, 429] on span "Continue" at bounding box center [988, 429] width 48 height 15
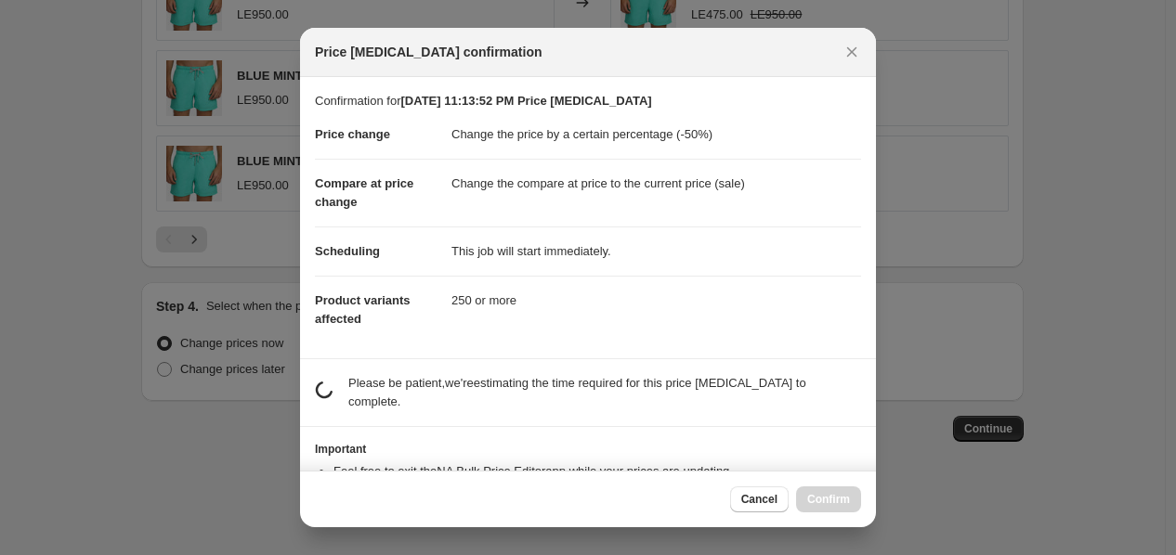
scroll to position [59, 0]
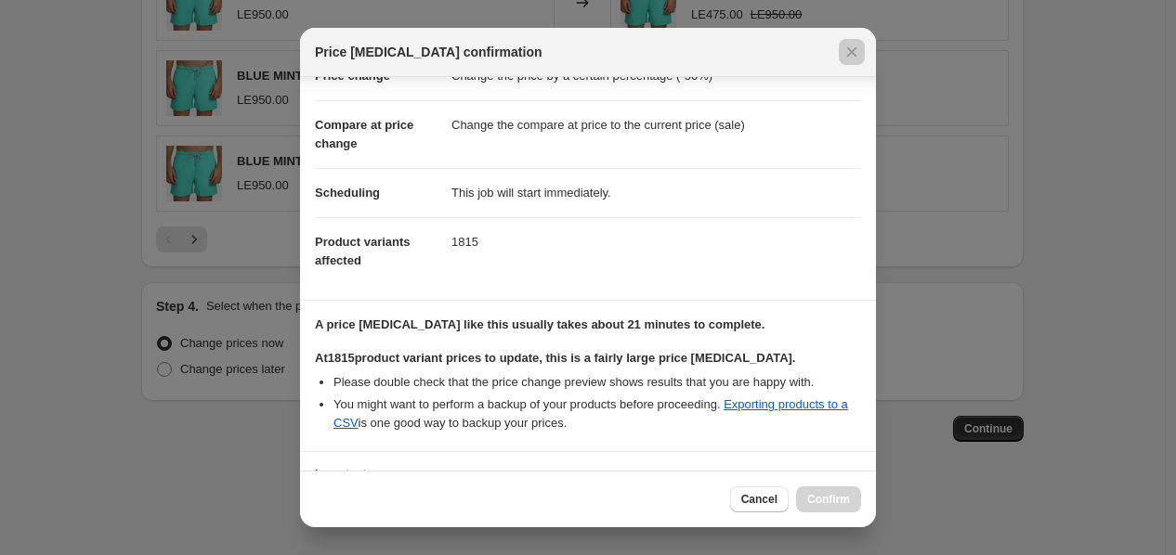
click at [876, 345] on div at bounding box center [588, 277] width 1176 height 555
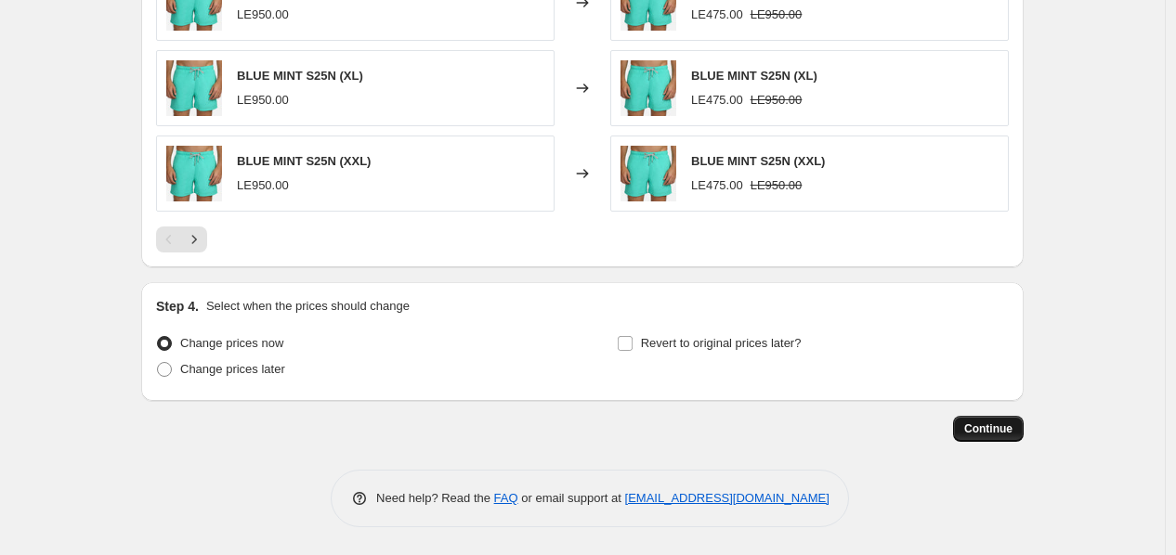
click at [1005, 430] on span "Continue" at bounding box center [988, 429] width 48 height 15
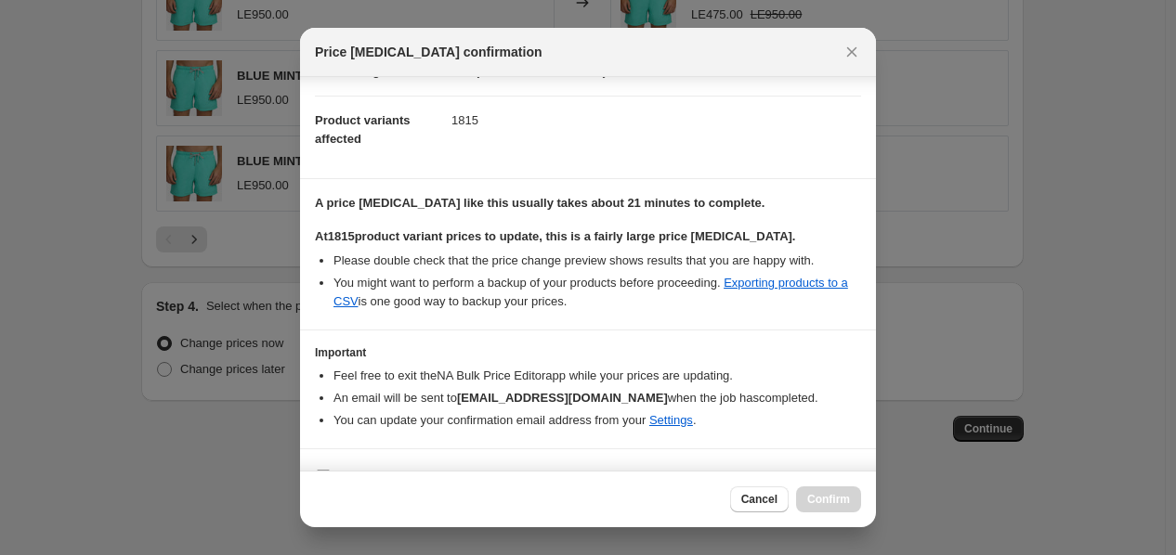
scroll to position [214, 0]
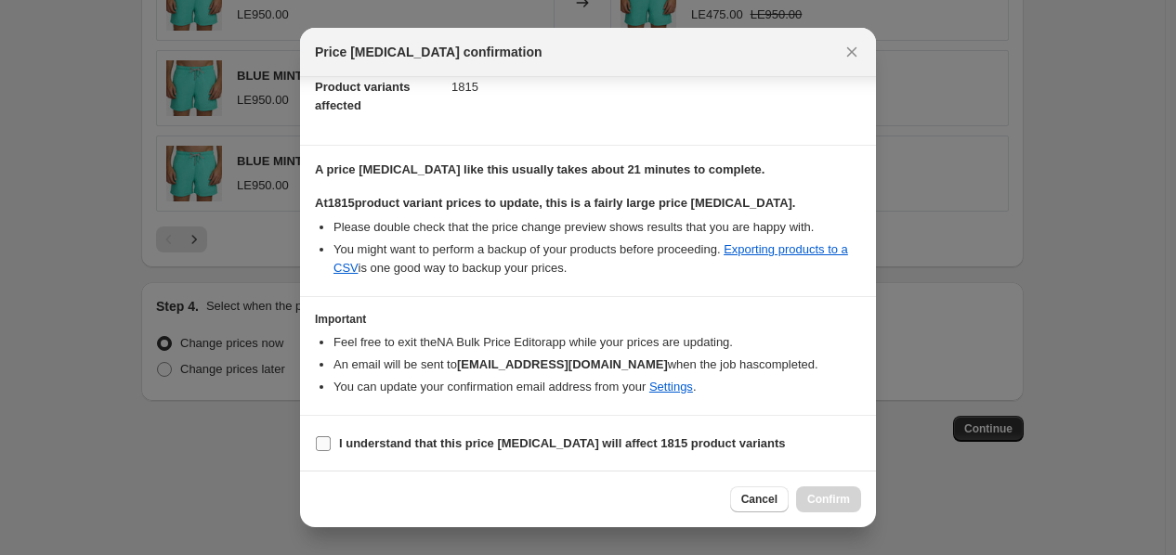
click at [333, 446] on label "I understand that this price [MEDICAL_DATA] will affect 1815 product variants" at bounding box center [550, 444] width 471 height 26
click at [331, 446] on input "I understand that this price [MEDICAL_DATA] will affect 1815 product variants" at bounding box center [323, 444] width 15 height 15
checkbox input "true"
click at [827, 505] on span "Confirm" at bounding box center [828, 499] width 43 height 15
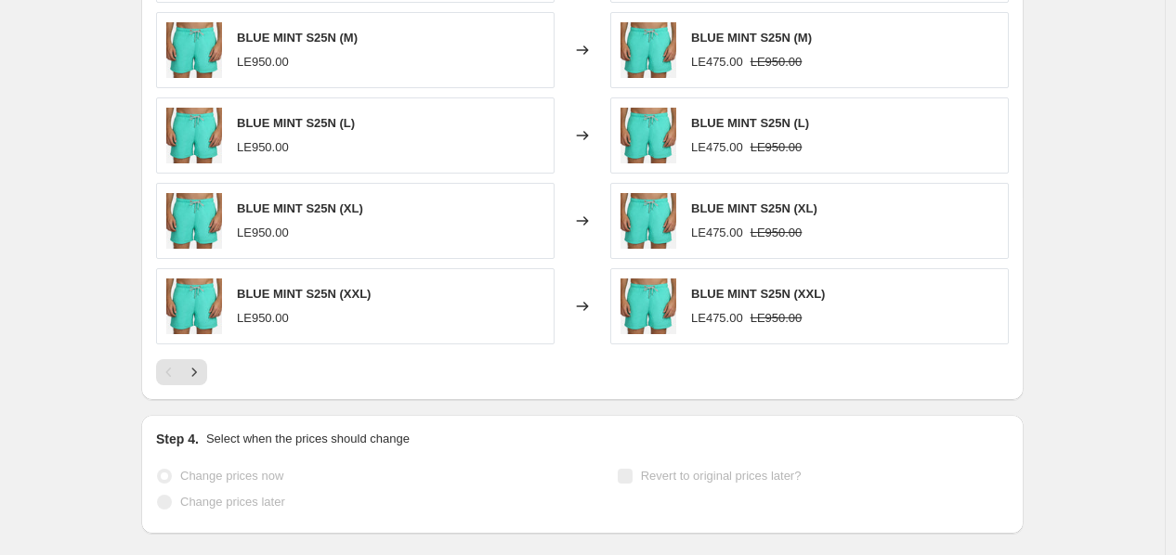
scroll to position [1559, 0]
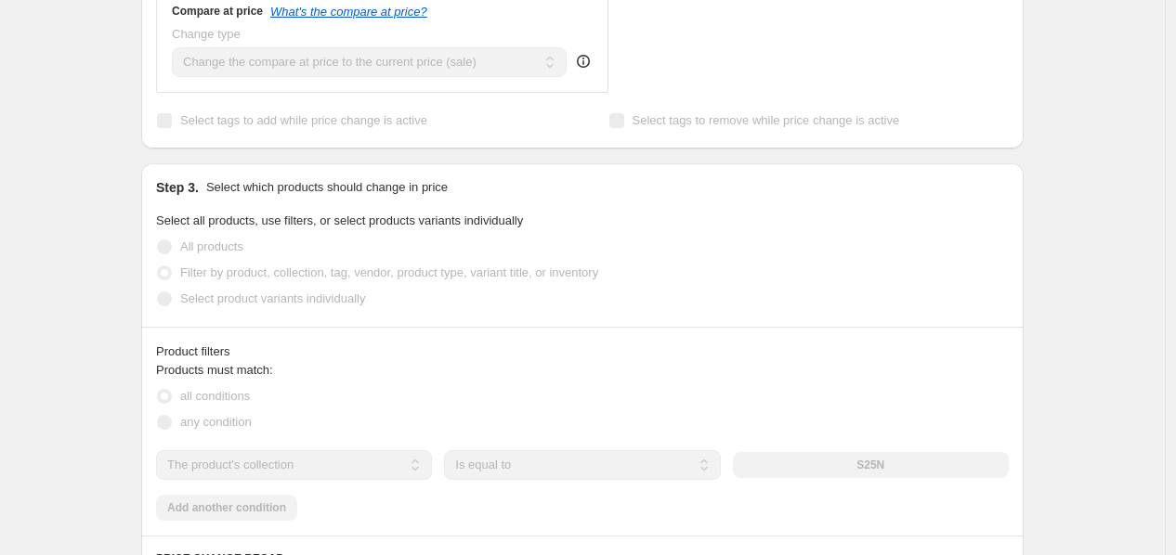
scroll to position [906, 0]
